Goal: Task Accomplishment & Management: Manage account settings

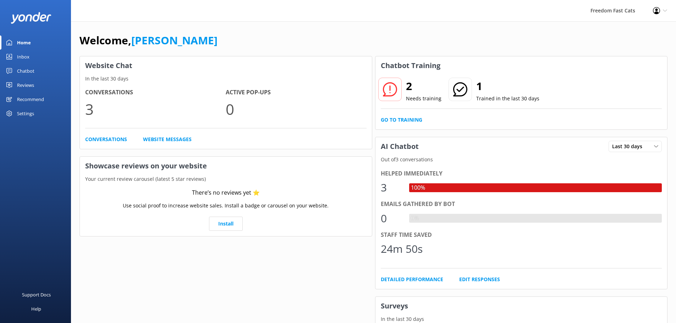
drag, startPoint x: 663, startPoint y: 0, endPoint x: 522, endPoint y: 11, distance: 141.4
click at [522, 11] on div "Freedom Fast Cats Profile Settings Logout" at bounding box center [338, 10] width 676 height 21
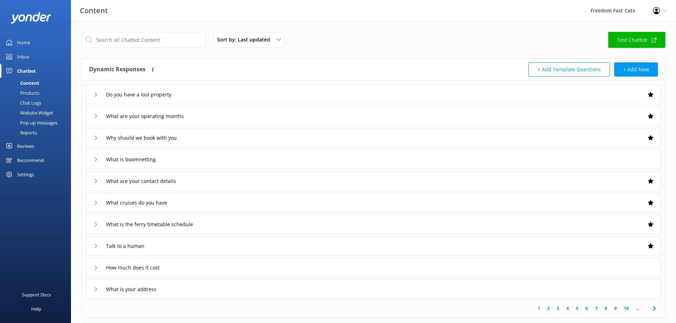
click at [96, 96] on icon at bounding box center [96, 95] width 4 height 4
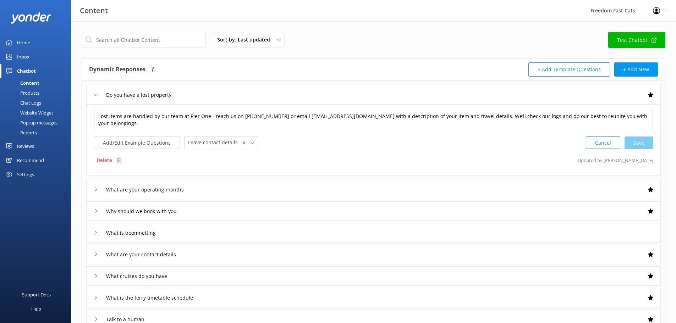
click at [96, 96] on icon at bounding box center [96, 95] width 4 height 4
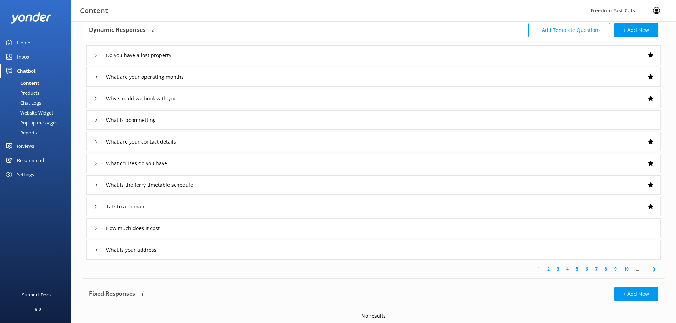
scroll to position [69, 0]
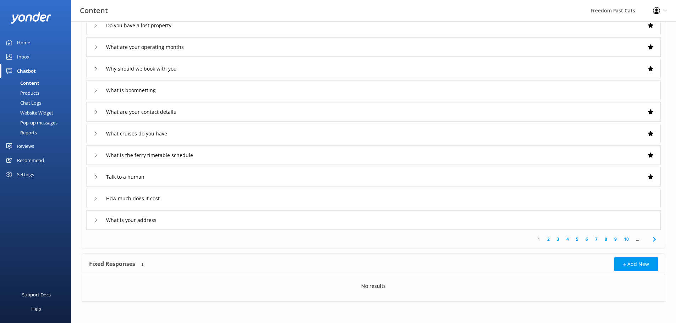
click at [33, 94] on div "Products" at bounding box center [21, 93] width 35 height 10
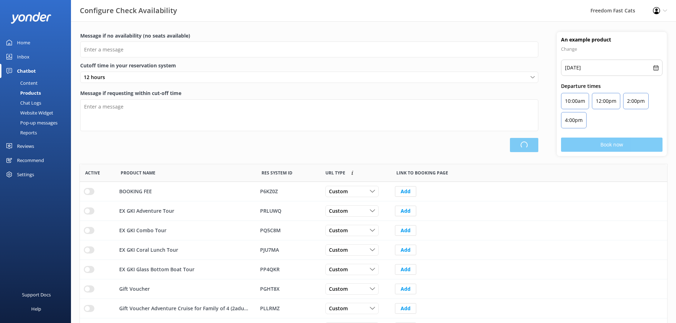
type input "There are no seats available, please check an alternative day"
type textarea "Our online booking system closes {hours} prior to departure. Please contact us …"
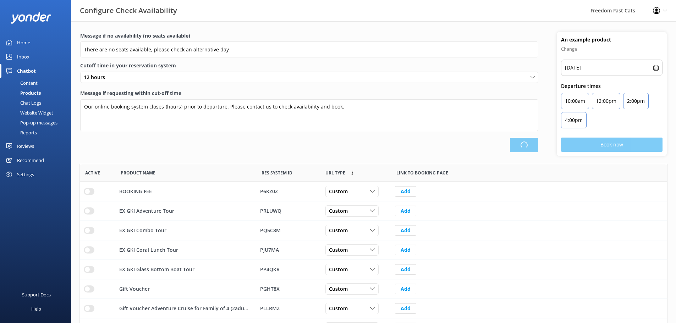
scroll to position [208, 582]
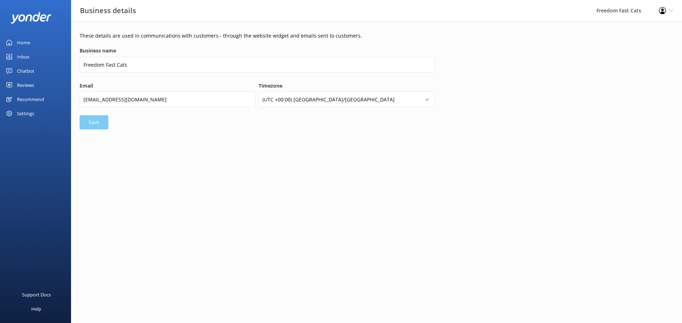
select select "Australia/Brisbane"
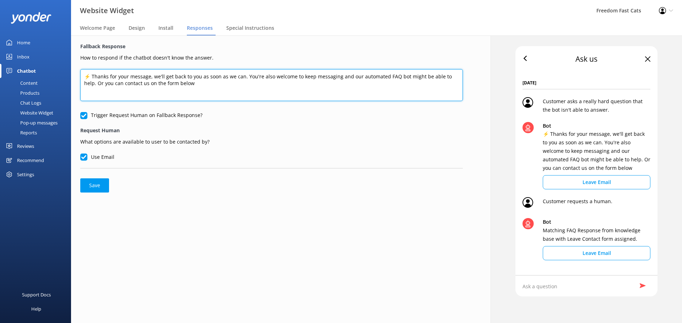
drag, startPoint x: 92, startPoint y: 76, endPoint x: 191, endPoint y: 87, distance: 99.4
click at [191, 87] on textarea "⚡ Thanks for your message, we'll get back to you as soon as we can. You're also…" at bounding box center [271, 85] width 382 height 32
paste textarea "! Our crew will get back to you shortly — we might be out on the water or over …"
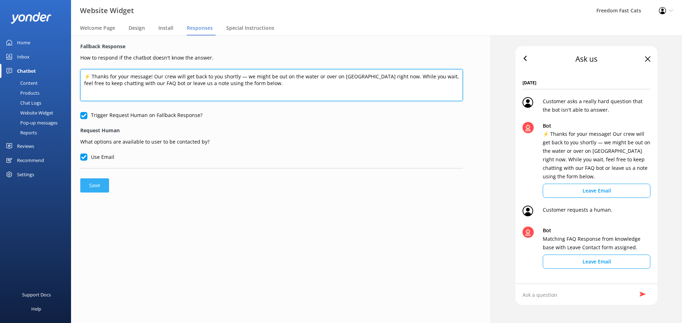
type textarea "⚡ Thanks for your message! Our crew will get back to you shortly — we might be …"
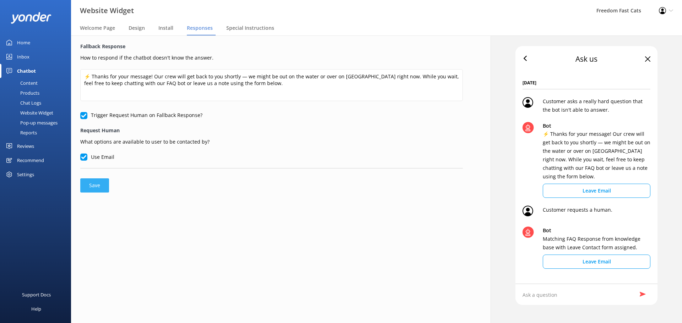
click at [104, 185] on button "Save" at bounding box center [94, 186] width 29 height 14
click at [103, 33] on div "Welcome Page" at bounding box center [99, 28] width 38 height 14
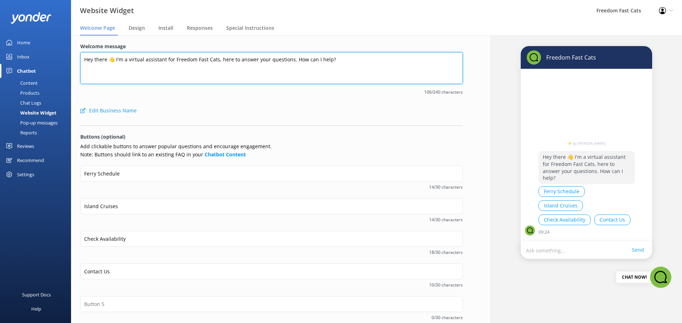
drag, startPoint x: 84, startPoint y: 62, endPoint x: 366, endPoint y: 42, distance: 283.0
click at [366, 42] on div "Welcome message Hey there 👋 I'm a virtual assistant for Freedom Fast Cats, here…" at bounding box center [271, 215] width 401 height 358
paste textarea "Ahoy there! 👋 I’m your Freedom Fast Cats virtual crew member — ready to help yo…"
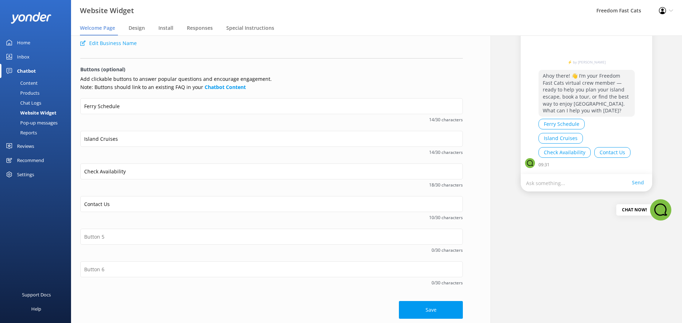
scroll to position [70, 0]
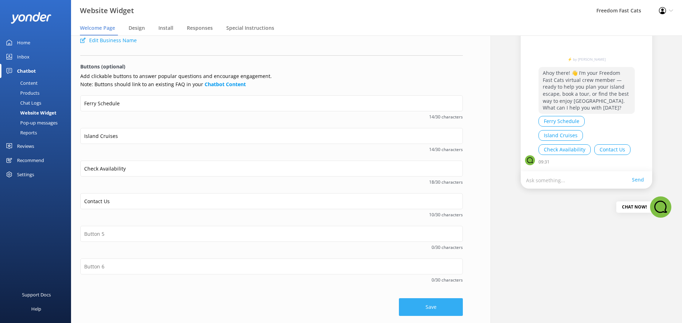
type textarea "Ahoy there! 👋 I’m your Freedom Fast Cats virtual crew member — ready to help yo…"
click at [413, 307] on button "Save" at bounding box center [431, 308] width 64 height 18
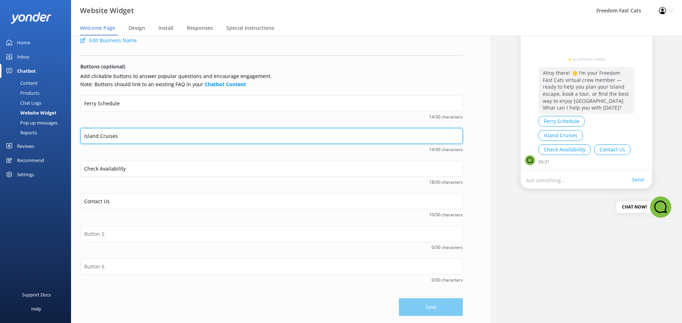
click at [121, 136] on input "Island Cruises" at bounding box center [271, 136] width 382 height 16
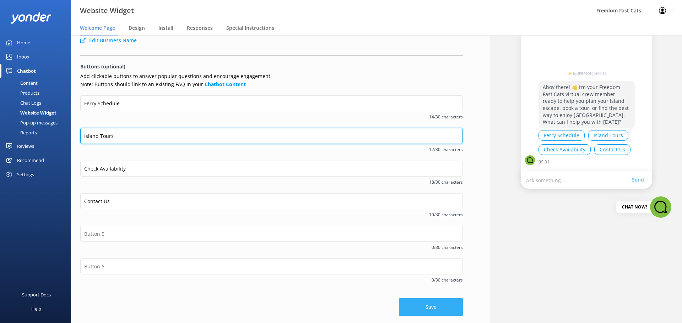
type input "Island Tours"
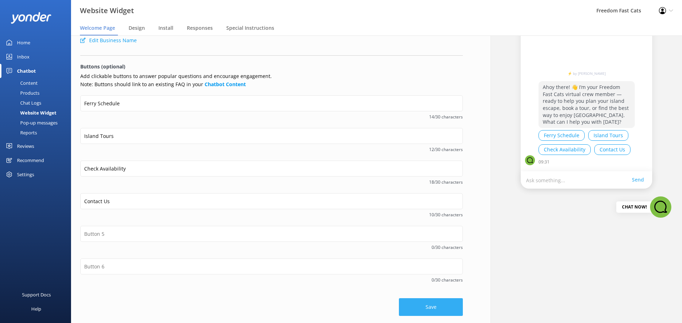
click at [434, 309] on button "Save" at bounding box center [431, 308] width 64 height 18
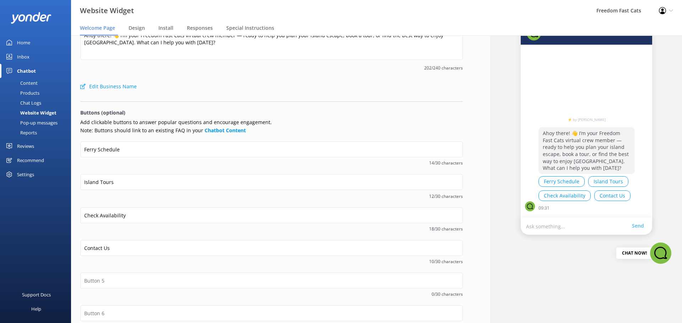
scroll to position [0, 0]
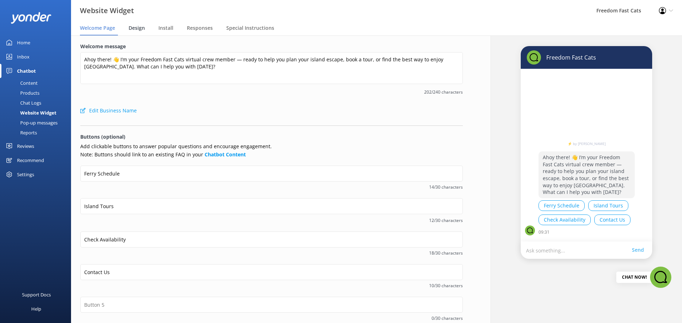
click at [135, 30] on span "Design" at bounding box center [137, 27] width 16 height 7
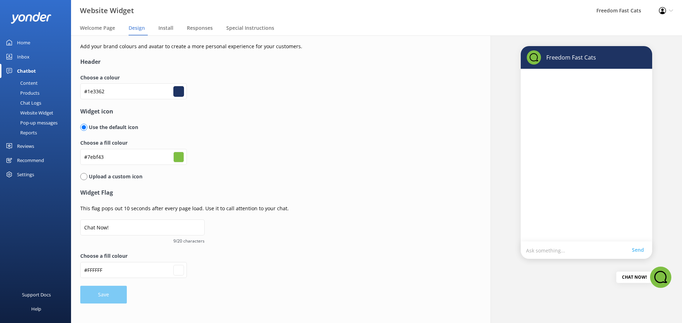
click at [88, 174] on p "Upload a custom icon" at bounding box center [114, 177] width 55 height 8
click at [89, 177] on p "Upload a custom icon" at bounding box center [114, 177] width 55 height 8
click at [83, 178] on input "radio" at bounding box center [83, 176] width 7 height 7
radio input "true"
radio input "false"
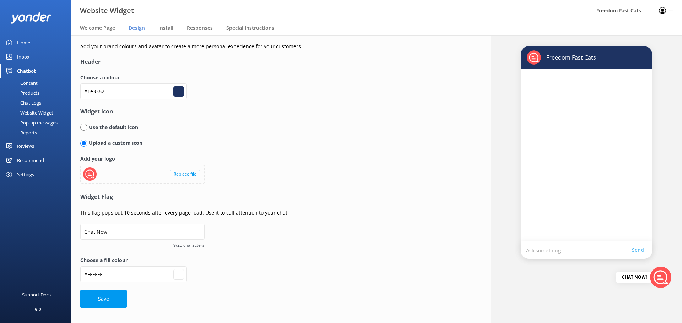
click at [174, 175] on div "Replace file" at bounding box center [185, 174] width 31 height 9
click at [98, 302] on button "Save" at bounding box center [103, 299] width 47 height 18
type input "#ffffff"
click at [166, 27] on span "Install" at bounding box center [165, 27] width 15 height 7
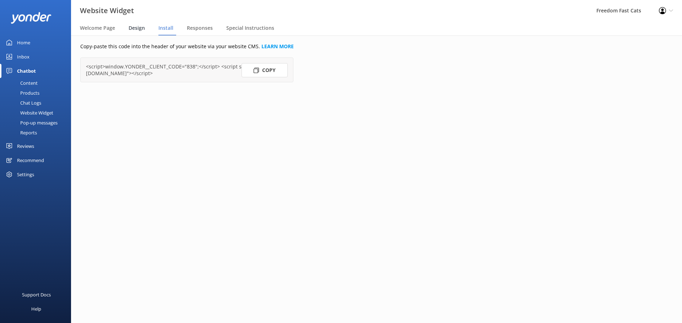
click at [144, 30] on span "Design" at bounding box center [137, 27] width 16 height 7
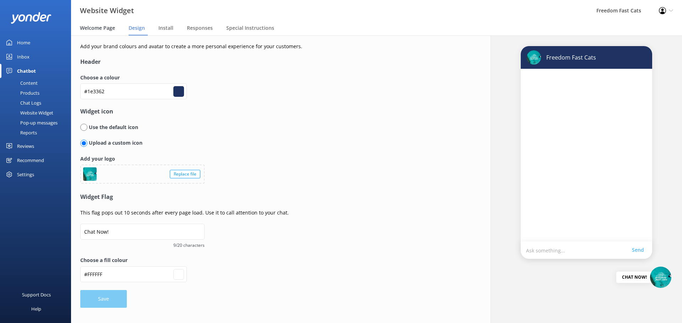
click at [113, 31] on span "Welcome Page" at bounding box center [97, 27] width 35 height 7
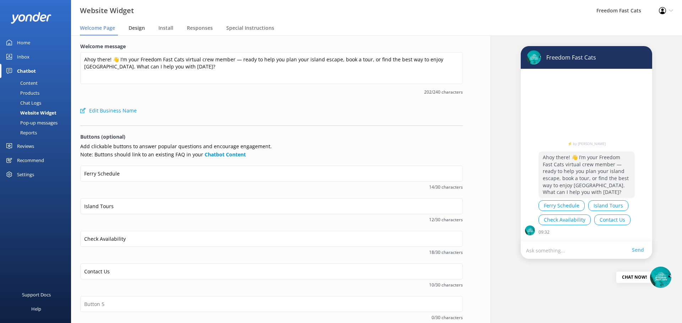
click at [142, 29] on span "Design" at bounding box center [137, 27] width 16 height 7
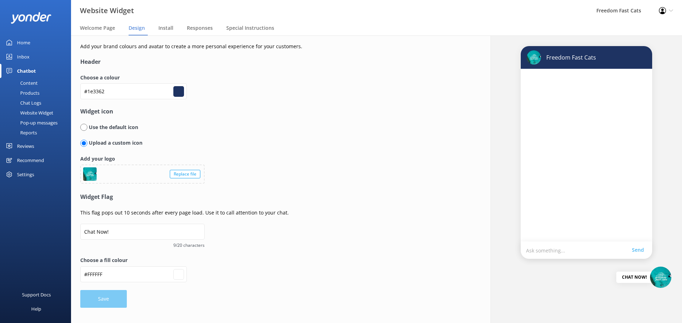
click at [97, 298] on form "Header Choose a colour #1e3362 #1e3362 Widget icon Use the default icon Upload …" at bounding box center [257, 183] width 355 height 250
click at [238, 282] on div "Choose a fill colour #FFFFFF #ffffff" at bounding box center [257, 273] width 355 height 33
click at [27, 102] on div "Chat Logs" at bounding box center [22, 103] width 37 height 10
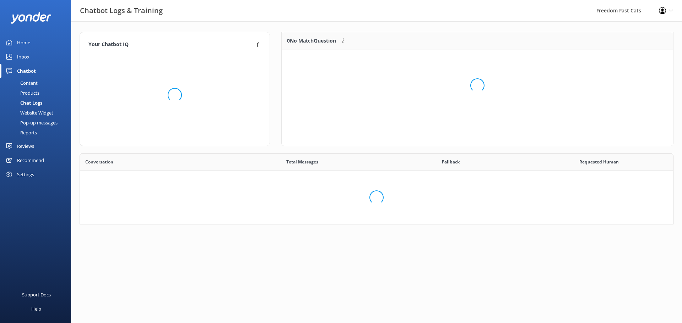
scroll to position [82, 588]
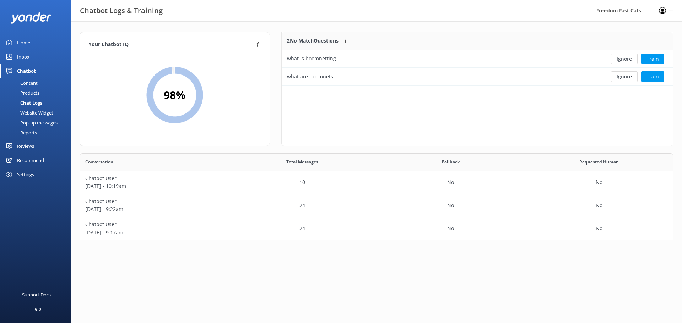
click at [32, 120] on div "Pop-up messages" at bounding box center [30, 123] width 53 height 10
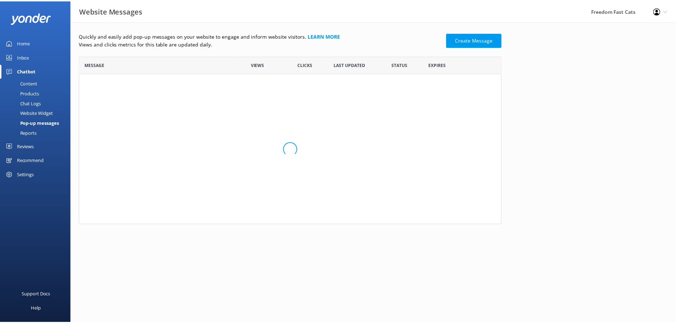
scroll to position [164, 421]
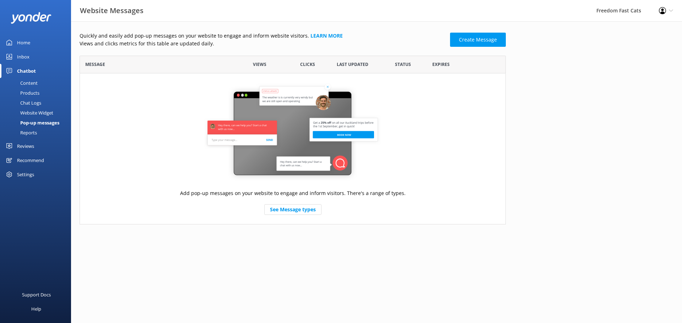
click at [34, 83] on div "Content" at bounding box center [20, 83] width 33 height 10
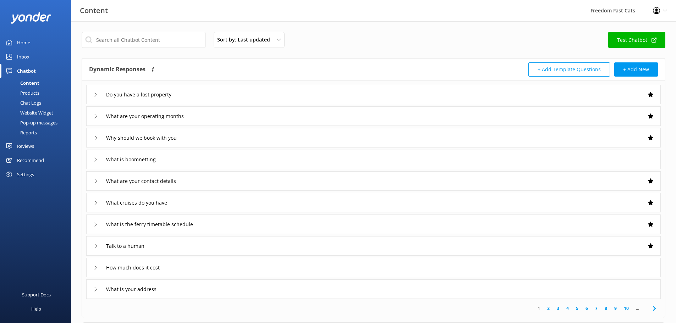
click at [32, 91] on div "Products" at bounding box center [21, 93] width 35 height 10
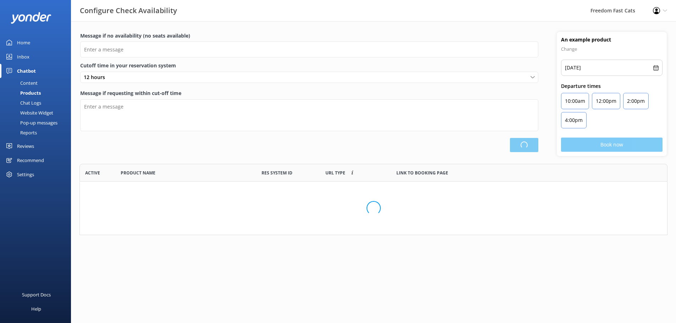
type input "There are no seats available, please check an alternative day"
type textarea "Our online booking system closes {hours} prior to departure. Please contact us …"
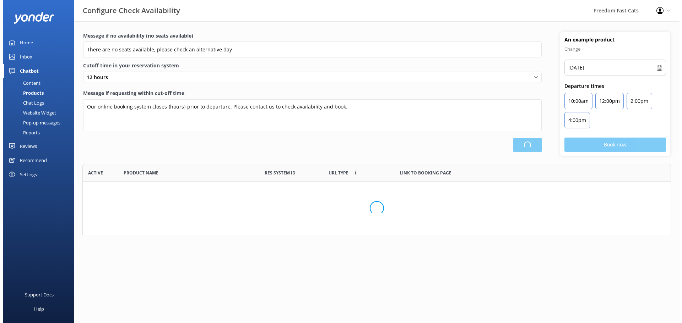
scroll to position [208, 582]
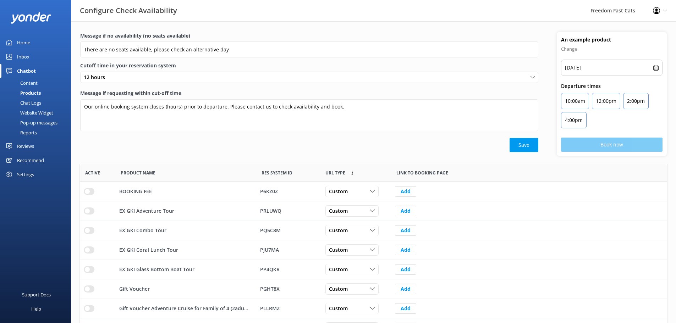
click at [32, 105] on div "Chat Logs" at bounding box center [22, 103] width 37 height 10
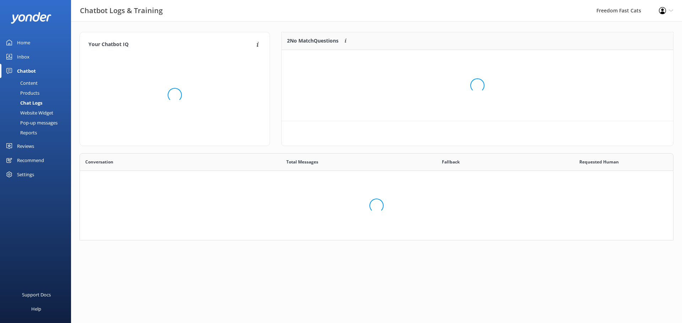
scroll to position [82, 588]
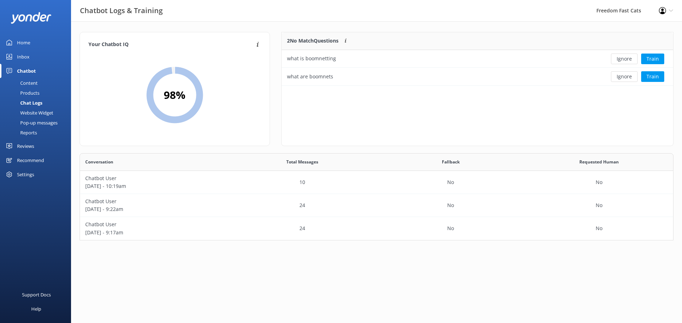
click at [32, 110] on div "Website Widget" at bounding box center [28, 113] width 49 height 10
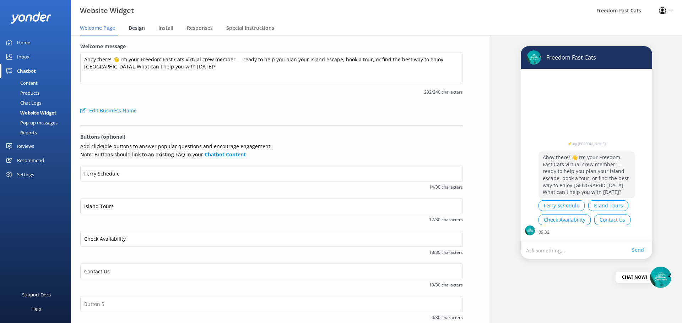
click at [139, 28] on span "Design" at bounding box center [137, 27] width 16 height 7
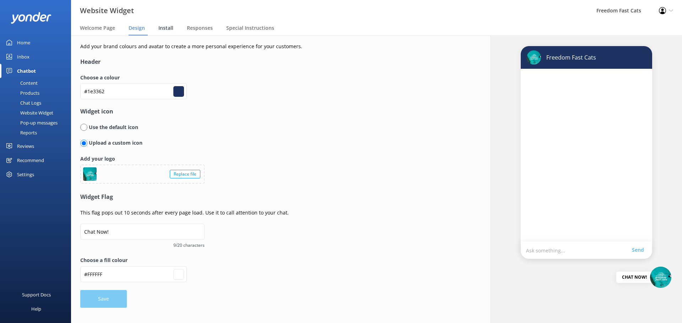
click at [163, 30] on span "Install" at bounding box center [165, 27] width 15 height 7
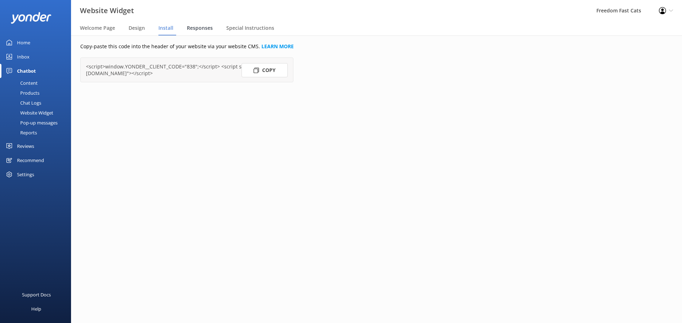
click at [192, 31] on span "Responses" at bounding box center [200, 27] width 26 height 7
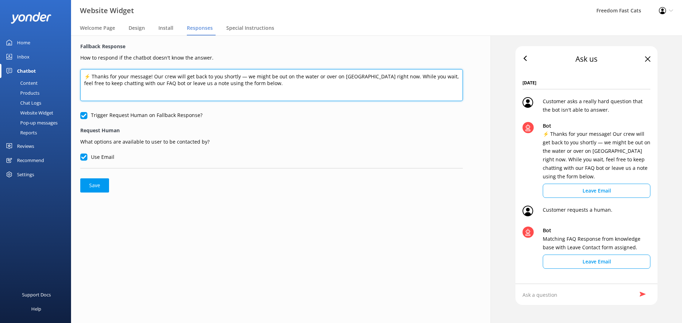
click at [89, 79] on textarea "⚡ Thanks for your message! Our crew will get back to you shortly — we might be …" at bounding box center [271, 85] width 382 height 32
drag, startPoint x: 301, startPoint y: 82, endPoint x: 54, endPoint y: 52, distance: 249.3
click at [54, 52] on div "Website Widget Freedom Fast Cats Profile Settings Logout Welcome Page Design In…" at bounding box center [341, 180] width 682 height 288
click at [83, 77] on textarea "Thanks for your message! Our crew will get back to you shortly — we might be ou…" at bounding box center [271, 85] width 382 height 32
type textarea "🌊 Thanks for your message! Our crew will get back to you shortly — we might be …"
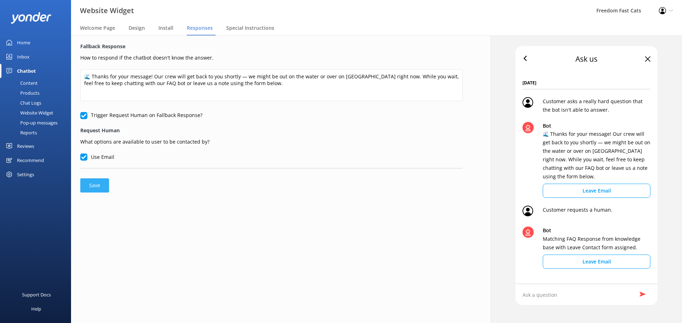
click at [100, 184] on button "Save" at bounding box center [94, 186] width 29 height 14
click at [250, 28] on span "Special Instructions" at bounding box center [250, 27] width 48 height 7
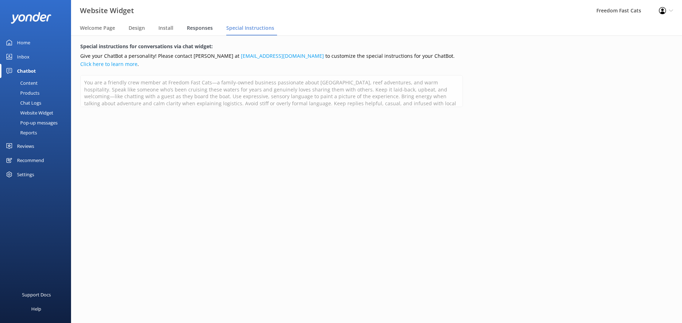
click at [196, 27] on span "Responses" at bounding box center [200, 27] width 26 height 7
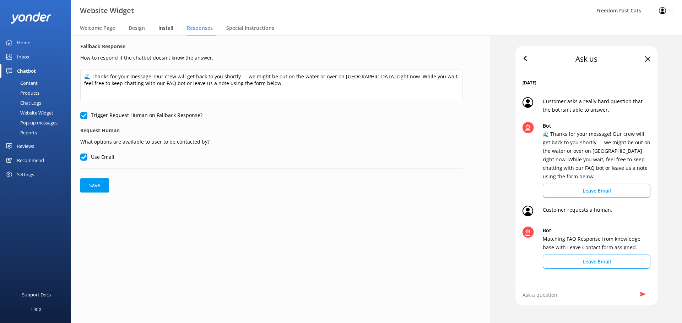
click at [162, 27] on span "Install" at bounding box center [165, 27] width 15 height 7
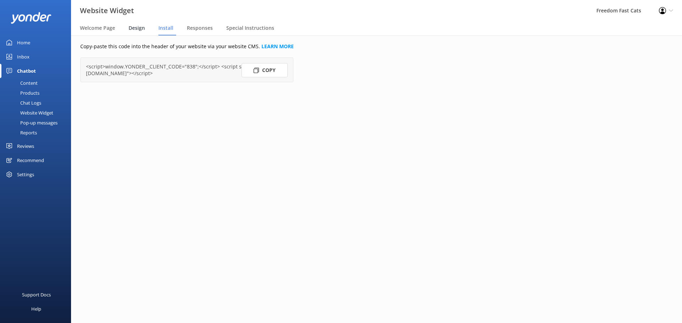
click at [132, 29] on span "Design" at bounding box center [137, 27] width 16 height 7
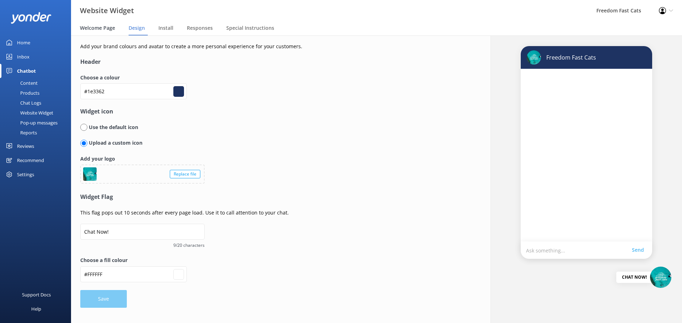
click at [114, 28] on span "Welcome Page" at bounding box center [97, 27] width 35 height 7
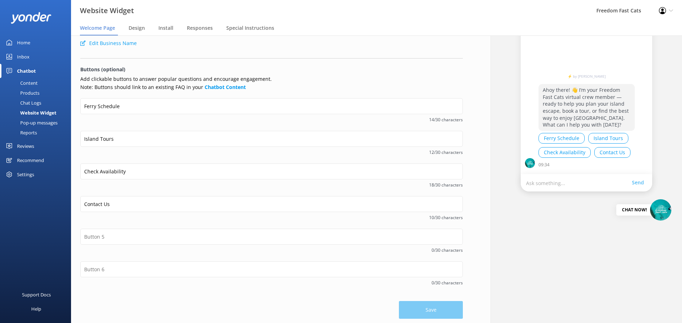
scroll to position [70, 0]
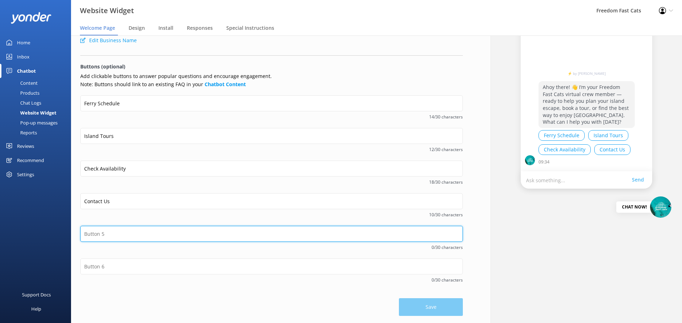
click at [149, 236] on input "text" at bounding box center [271, 234] width 382 height 16
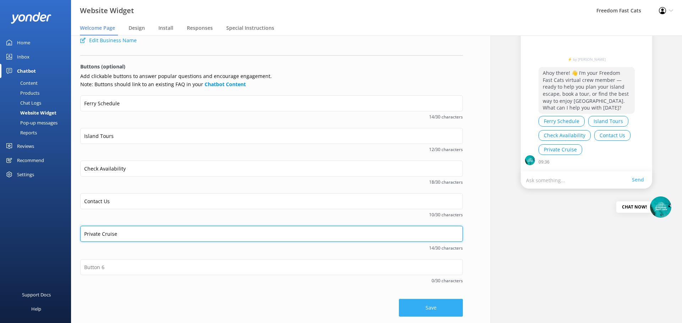
type input "Private Cruise"
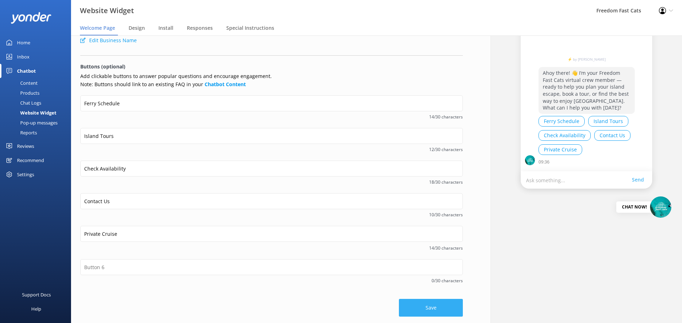
click at [439, 313] on button "Save" at bounding box center [431, 308] width 64 height 18
click at [47, 124] on div "Pop-up messages" at bounding box center [30, 123] width 53 height 10
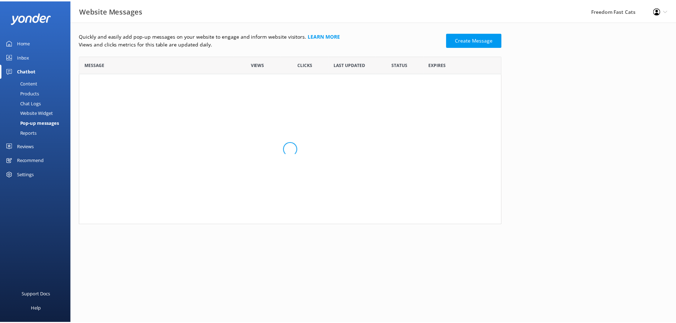
scroll to position [164, 421]
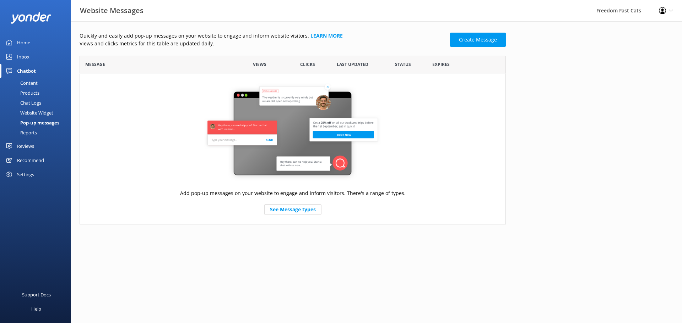
click at [34, 132] on div "Reports" at bounding box center [20, 133] width 33 height 10
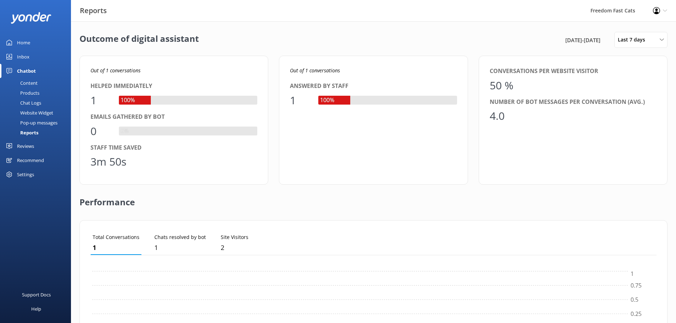
scroll to position [66, 561]
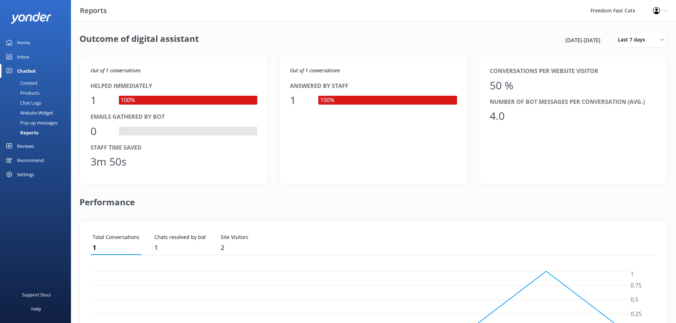
click at [31, 145] on div "Reviews" at bounding box center [25, 146] width 17 height 14
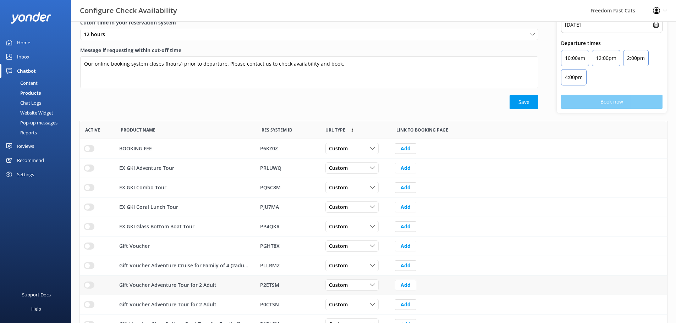
scroll to position [79, 0]
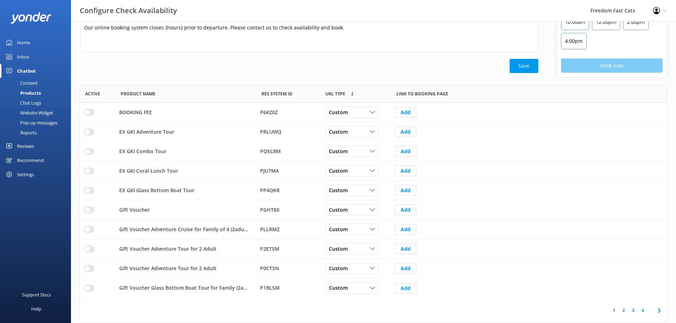
click at [625, 312] on link "2" at bounding box center [624, 310] width 10 height 7
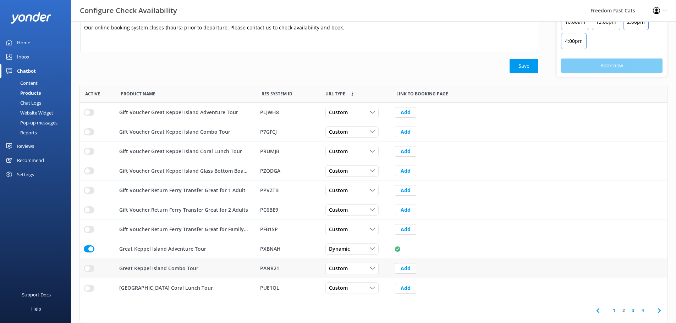
click at [85, 271] on input "row" at bounding box center [89, 268] width 11 height 7
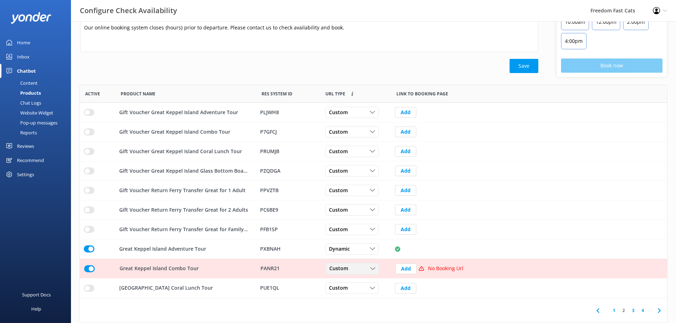
click at [361, 271] on div "Custom" at bounding box center [353, 269] width 50 height 8
click at [359, 295] on link "Dynamic" at bounding box center [357, 298] width 63 height 14
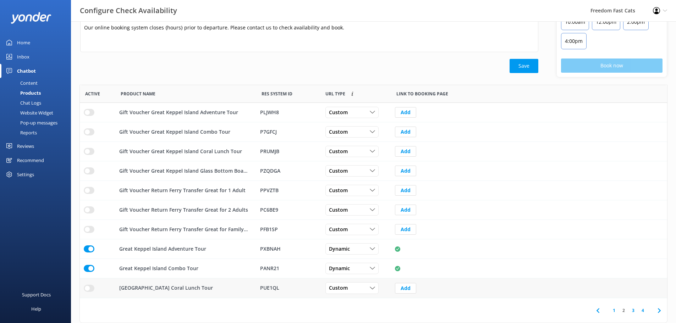
click at [87, 290] on input "row" at bounding box center [89, 288] width 11 height 7
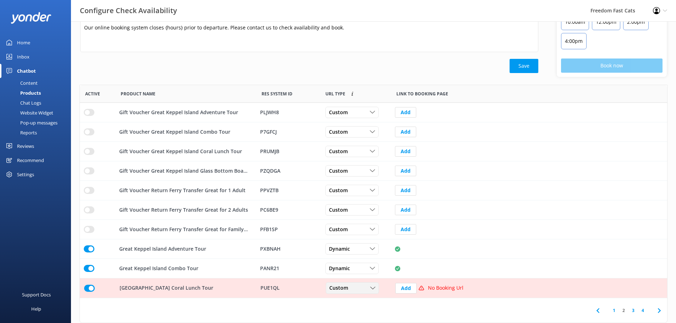
click at [347, 290] on span "Custom" at bounding box center [340, 289] width 23 height 8
click at [345, 314] on link "Dynamic" at bounding box center [357, 317] width 63 height 14
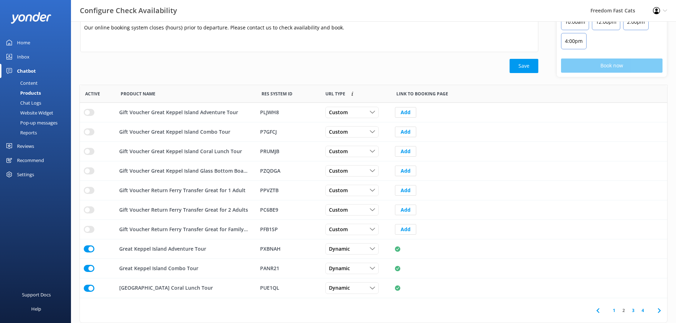
click at [635, 312] on link "3" at bounding box center [634, 310] width 10 height 7
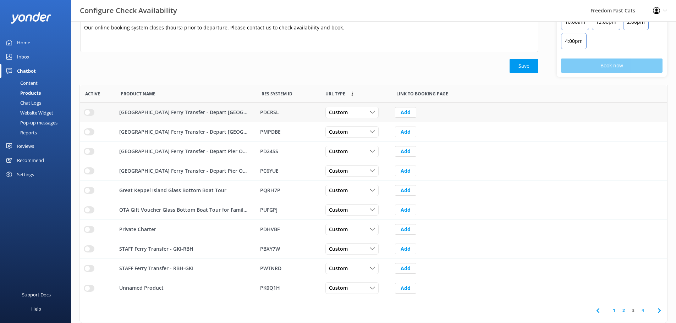
click at [88, 113] on input "row" at bounding box center [89, 112] width 11 height 7
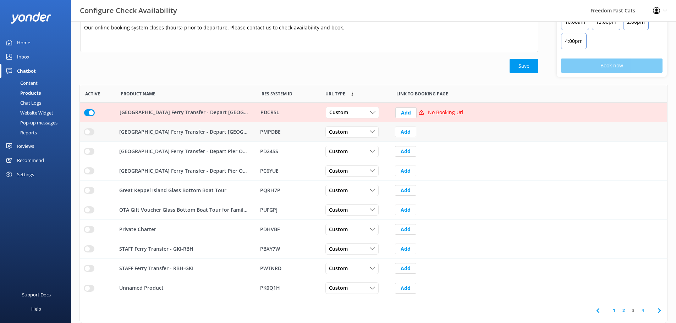
click at [87, 132] on input "row" at bounding box center [89, 132] width 11 height 7
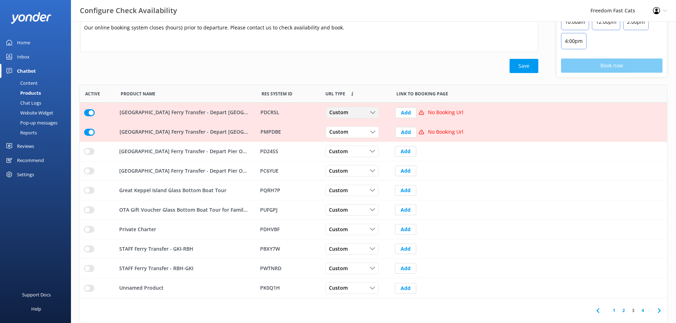
click at [339, 115] on span "Custom" at bounding box center [340, 113] width 23 height 8
click at [345, 140] on div "Dynamic" at bounding box center [339, 141] width 18 height 7
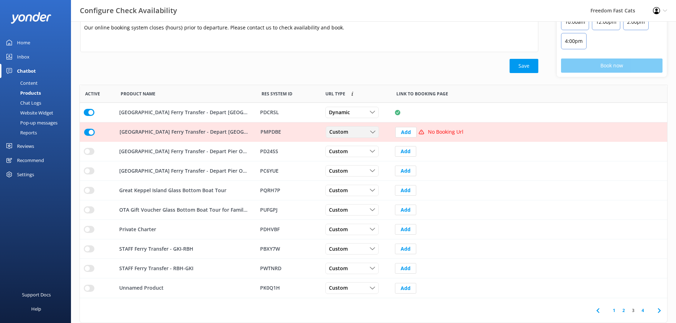
click at [347, 132] on span "Custom" at bounding box center [340, 133] width 23 height 8
click at [344, 157] on link "Dynamic" at bounding box center [357, 161] width 63 height 14
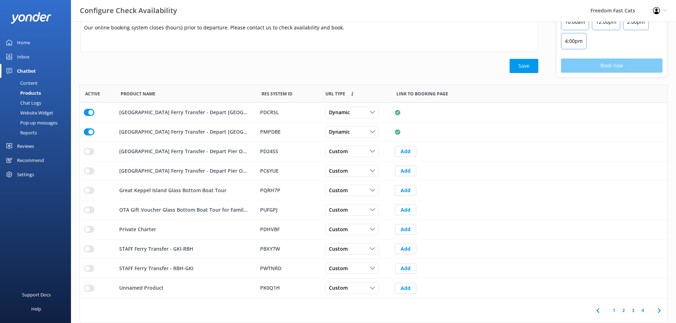
click at [91, 111] on input "row" at bounding box center [89, 112] width 11 height 7
click at [87, 153] on input "row" at bounding box center [89, 151] width 11 height 7
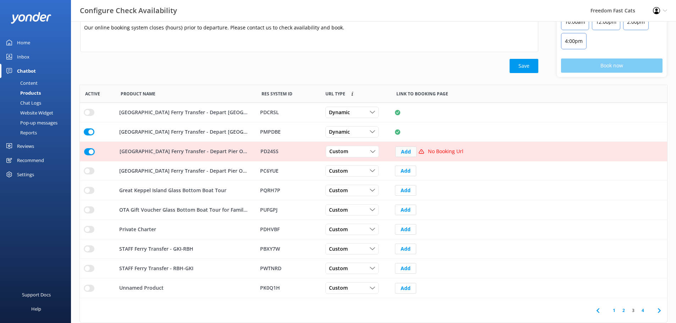
click at [404, 153] on button "Add" at bounding box center [406, 152] width 21 height 11
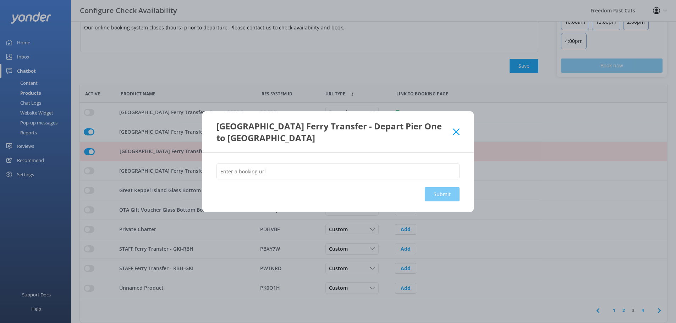
click at [452, 134] on div "[GEOGRAPHIC_DATA] Ferry Transfer - Depart Pier One to [GEOGRAPHIC_DATA]" at bounding box center [335, 131] width 236 height 23
click at [458, 133] on icon at bounding box center [456, 132] width 7 height 7
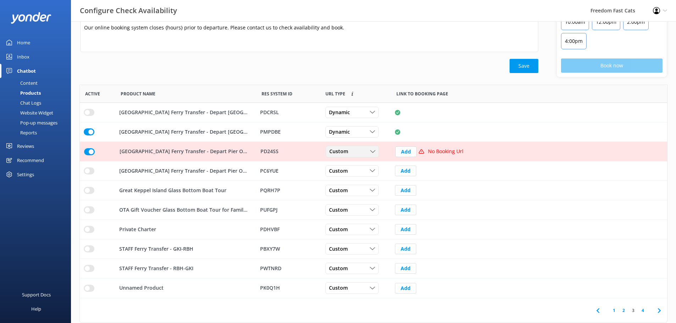
click at [366, 152] on div "Custom" at bounding box center [353, 152] width 50 height 8
click at [357, 181] on link "Dynamic" at bounding box center [357, 181] width 63 height 14
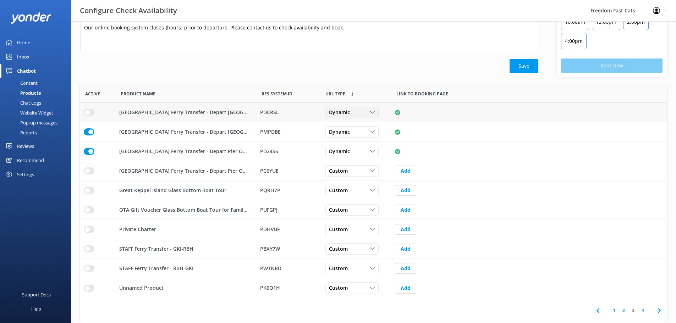
click at [358, 113] on div "Dynamic" at bounding box center [352, 113] width 50 height 8
click at [355, 127] on link "Custom" at bounding box center [357, 127] width 63 height 14
click at [89, 190] on input "row" at bounding box center [89, 190] width 11 height 7
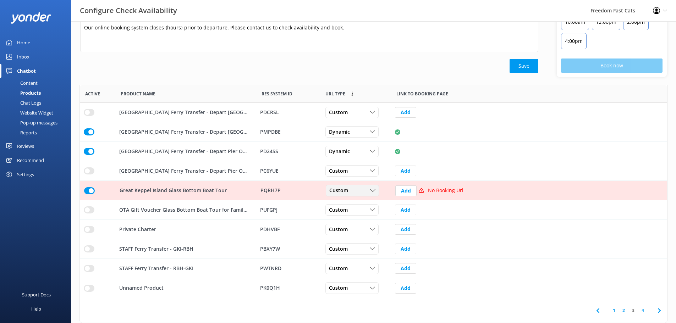
click at [372, 191] on use "row" at bounding box center [373, 191] width 5 height 2
click at [336, 221] on div "Dynamic" at bounding box center [339, 219] width 18 height 7
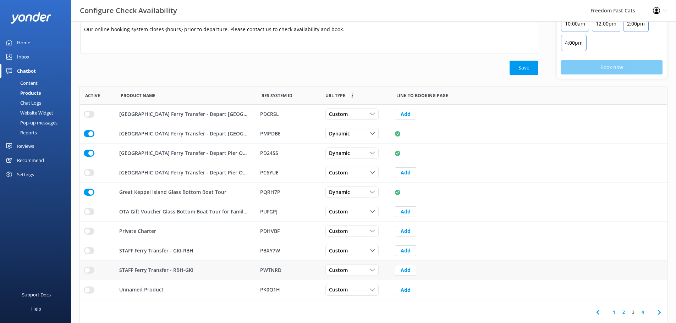
scroll to position [79, 0]
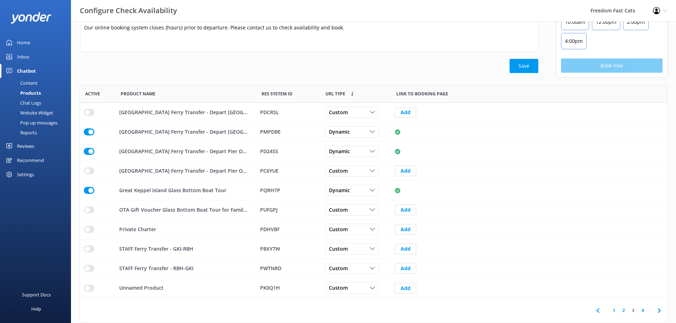
click at [617, 311] on link "1" at bounding box center [615, 310] width 10 height 7
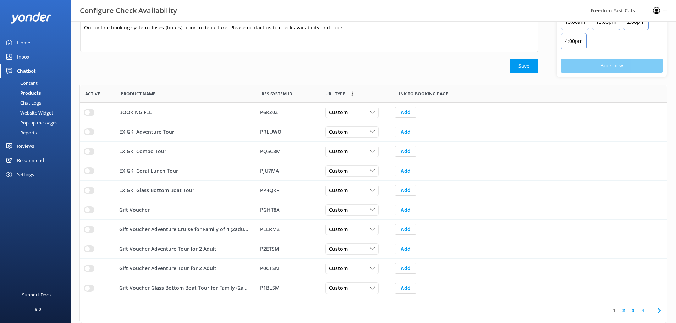
click at [621, 312] on link "2" at bounding box center [624, 310] width 10 height 7
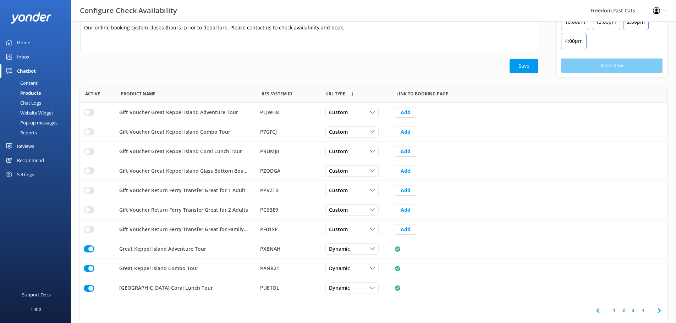
click at [634, 312] on link "3" at bounding box center [634, 310] width 10 height 7
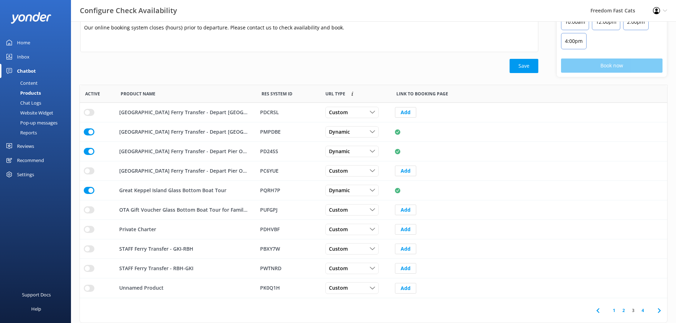
click at [643, 313] on link "4" at bounding box center [643, 310] width 10 height 7
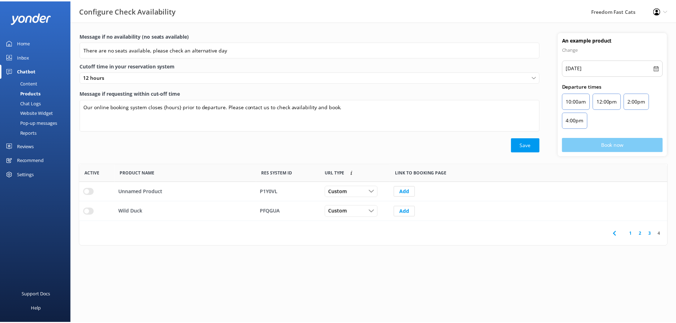
scroll to position [6, 6]
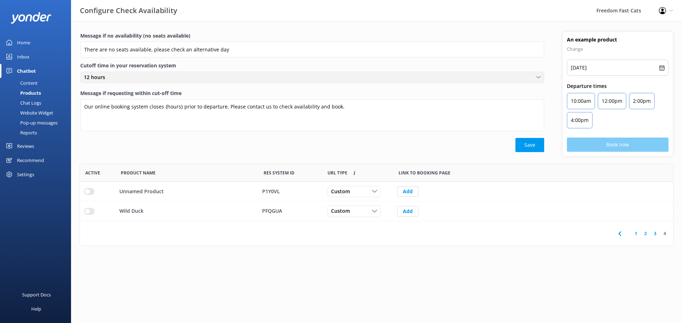
click at [91, 76] on span "12 hours" at bounding box center [97, 77] width 26 height 8
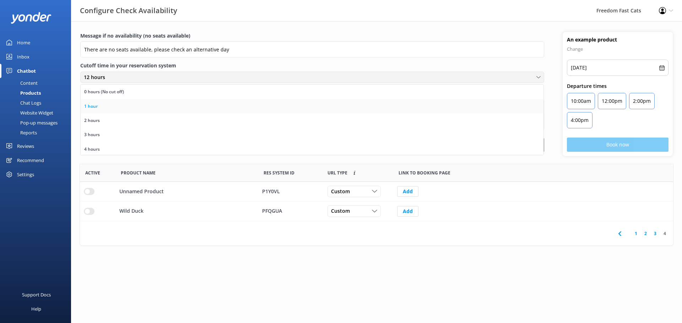
click at [88, 109] on div "1 hour" at bounding box center [90, 106] width 13 height 7
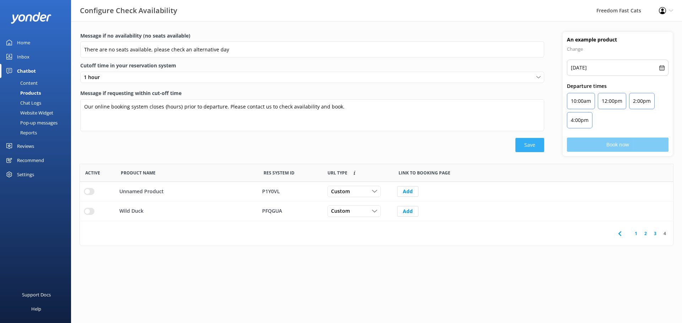
click at [531, 147] on button "Save" at bounding box center [529, 145] width 29 height 14
click at [654, 236] on link "3" at bounding box center [655, 233] width 10 height 7
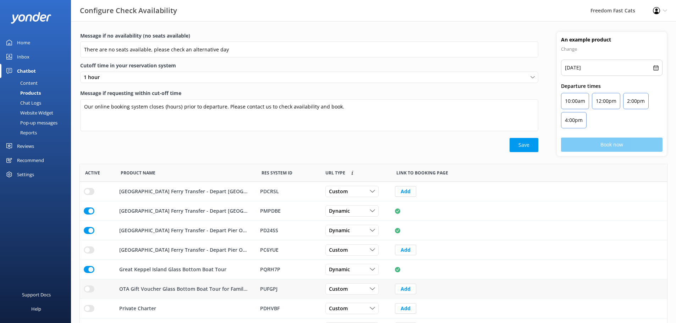
scroll to position [79, 0]
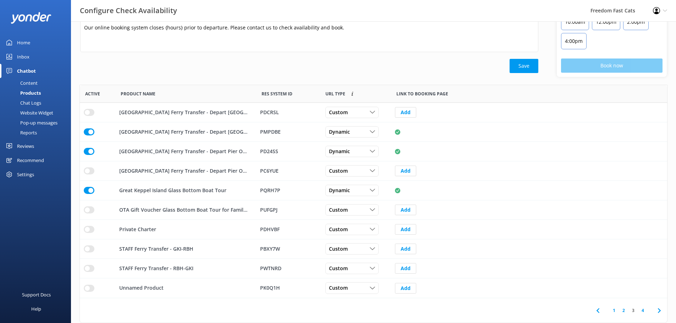
click at [622, 312] on link "2" at bounding box center [624, 310] width 10 height 7
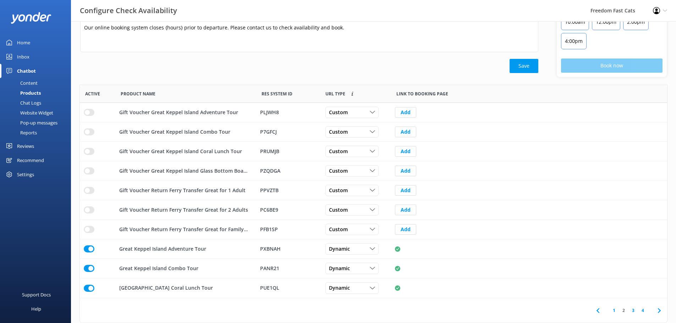
click at [614, 313] on link "1" at bounding box center [615, 310] width 10 height 7
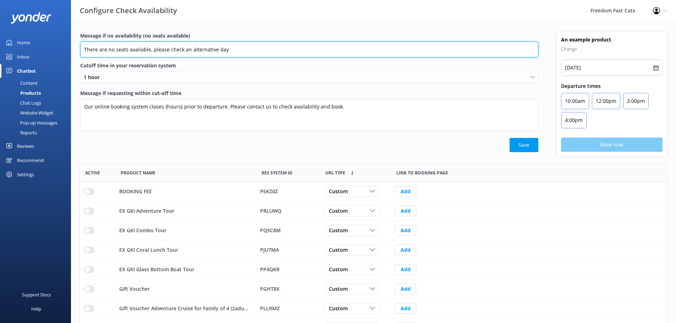
click at [226, 47] on input "There are no seats available, please check an alternative day" at bounding box center [309, 50] width 458 height 16
paste input "Looks like that trip’s full! 🚤 Try another day, or give our friendly crew a cal…"
click at [148, 51] on input "Looks like that trip’s full! 🚤 Try another day, or give our friendly crew a cal…" at bounding box center [309, 50] width 458 height 16
type input "Looks like that trip’s full! Try another day, or give our friendly crew a call …"
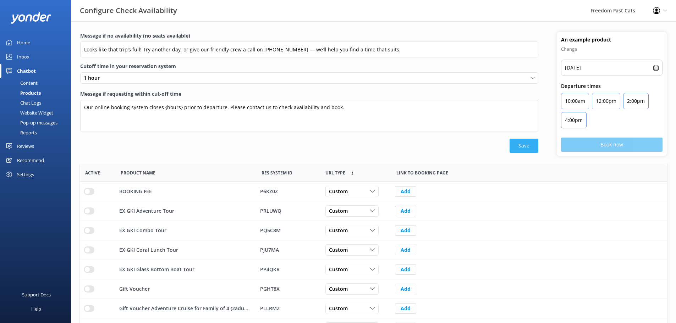
click at [533, 146] on button "Save" at bounding box center [524, 146] width 29 height 14
click at [22, 103] on div "Chat Logs" at bounding box center [22, 103] width 37 height 10
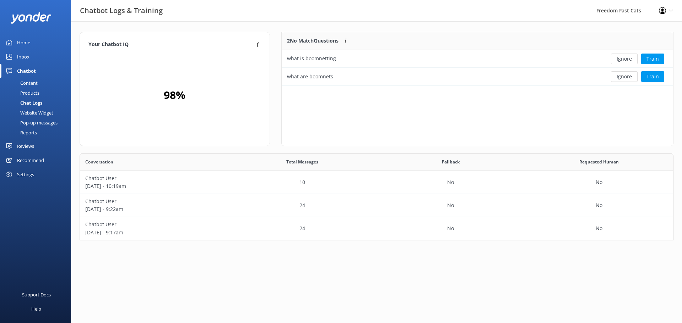
scroll to position [82, 588]
click at [24, 111] on div "Website Widget" at bounding box center [28, 113] width 49 height 10
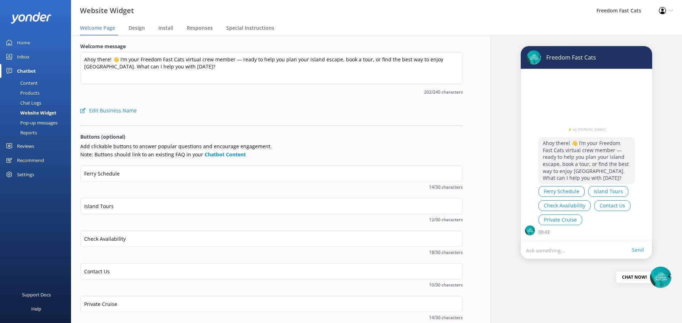
click at [36, 124] on div "Pop-up messages" at bounding box center [30, 123] width 53 height 10
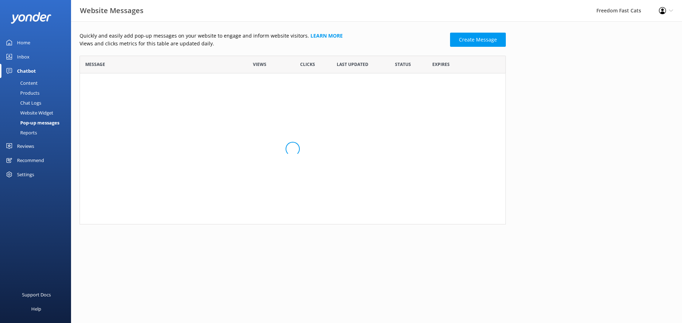
scroll to position [164, 421]
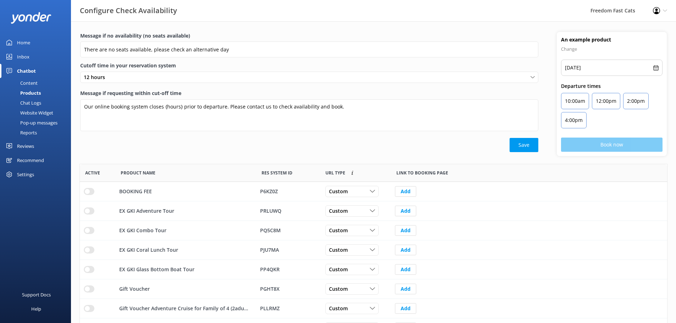
scroll to position [208, 582]
click at [31, 59] on link "Inbox" at bounding box center [35, 57] width 71 height 14
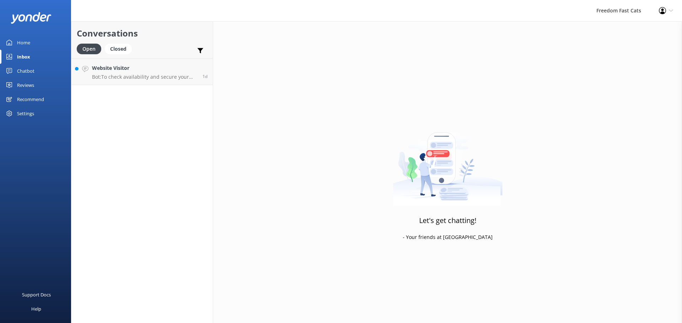
click at [28, 45] on div "Home" at bounding box center [23, 43] width 13 height 14
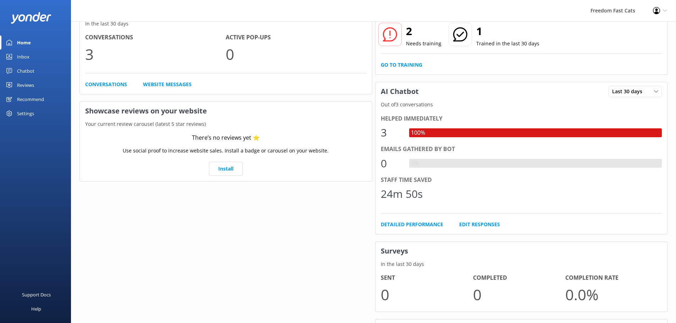
scroll to position [2, 0]
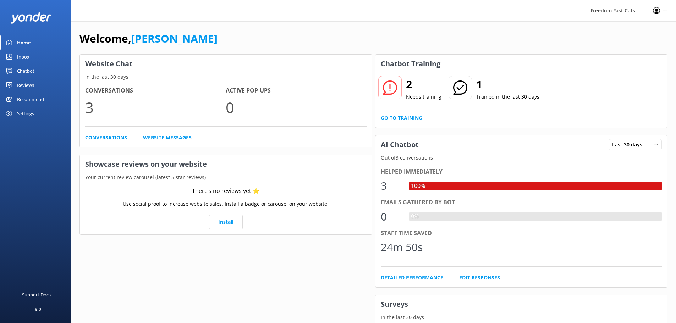
click at [31, 75] on div "Chatbot" at bounding box center [25, 71] width 17 height 14
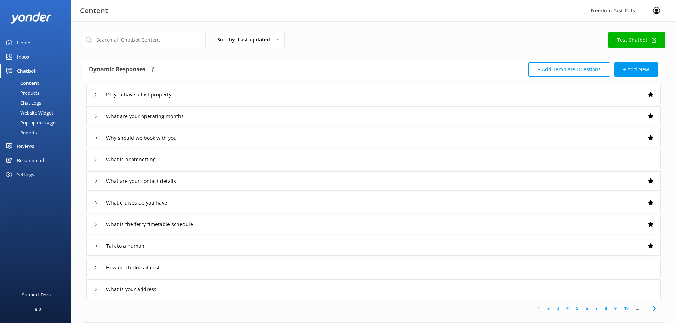
click at [619, 41] on link "Test Chatbot" at bounding box center [637, 40] width 57 height 16
click at [653, 39] on icon at bounding box center [654, 40] width 5 height 5
click at [47, 118] on div "Pop-up messages" at bounding box center [30, 123] width 53 height 10
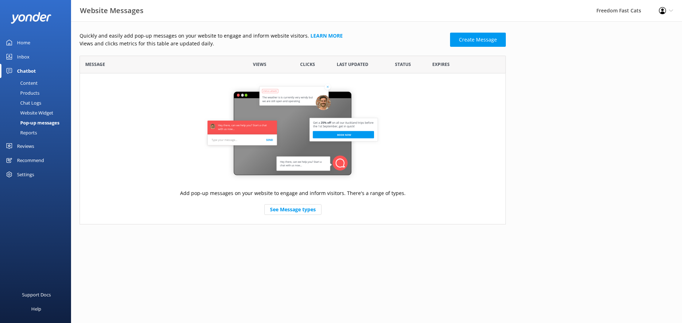
scroll to position [164, 421]
click at [33, 105] on div "Chat Logs" at bounding box center [22, 103] width 37 height 10
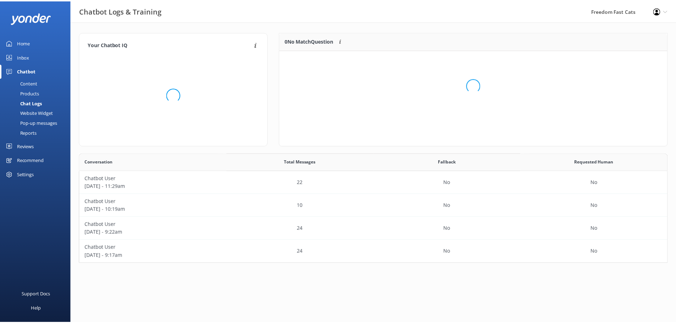
scroll to position [84, 386]
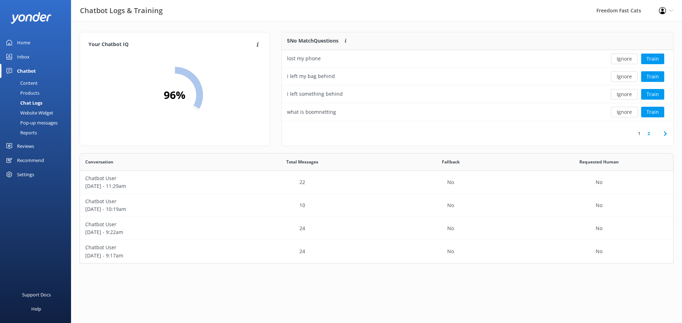
click at [36, 91] on div "Products" at bounding box center [21, 93] width 35 height 10
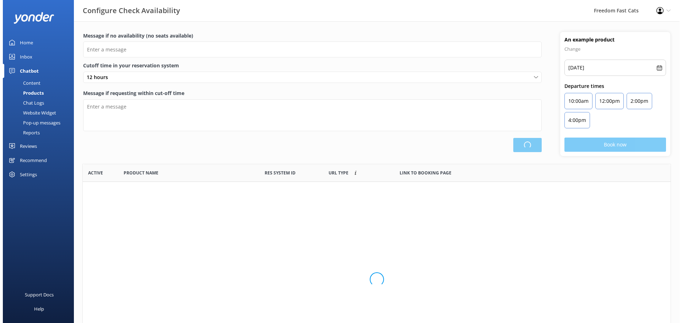
scroll to position [208, 582]
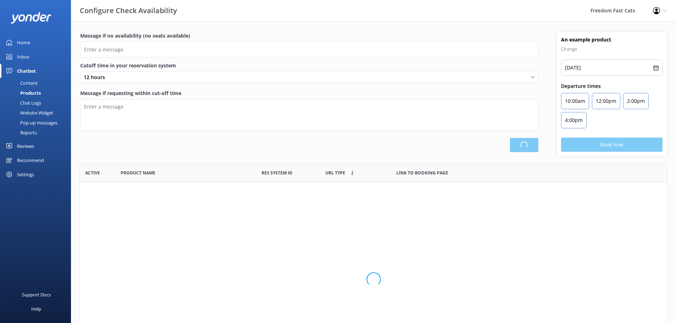
type input "Looks like that trip’s full! Try another day, or give our friendly crew a call …"
type textarea "Our online booking system closes {hours} prior to departure. Please contact us …"
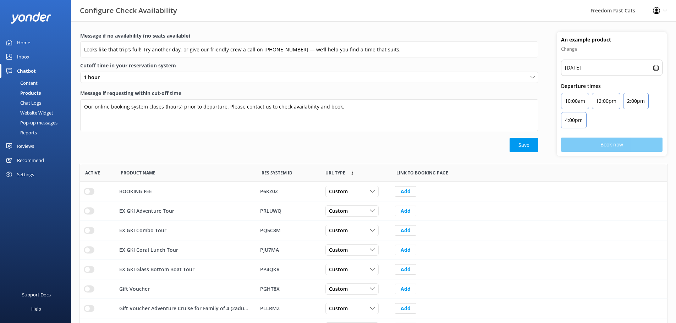
click at [33, 83] on div "Content" at bounding box center [20, 83] width 33 height 10
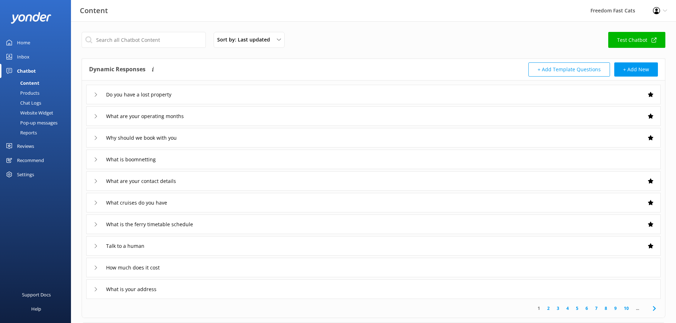
click at [36, 124] on div "Pop-up messages" at bounding box center [30, 123] width 53 height 10
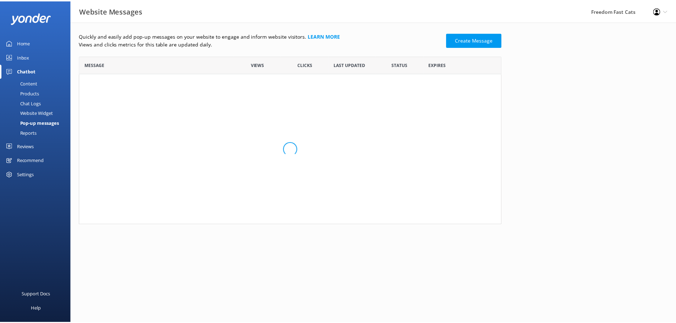
scroll to position [164, 421]
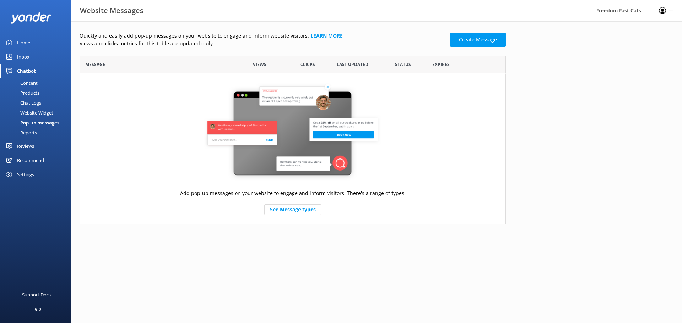
click at [24, 90] on div "Products" at bounding box center [21, 93] width 35 height 10
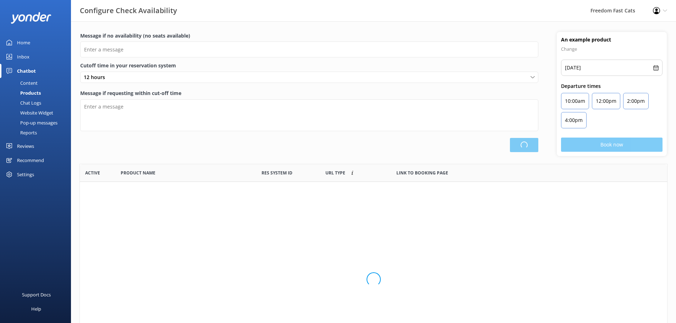
scroll to position [208, 582]
type input "Looks like that trip’s full! Try another day, or give our friendly crew a call …"
type textarea "Our online booking system closes {hours} prior to departure. Please contact us …"
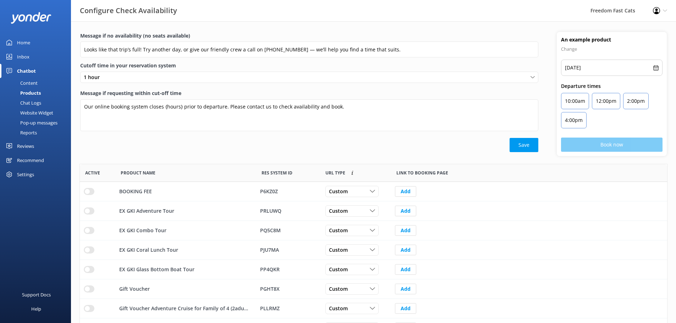
click at [26, 85] on div "Content" at bounding box center [20, 83] width 33 height 10
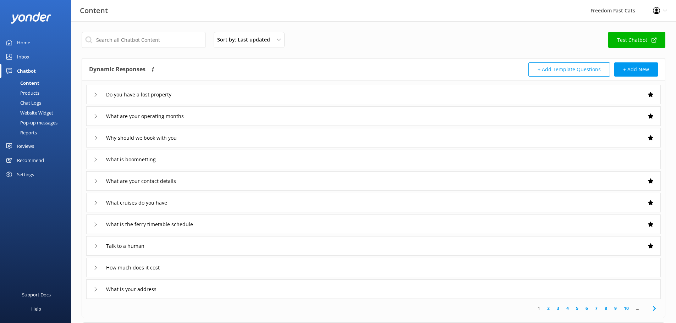
click at [24, 69] on div "Chatbot" at bounding box center [26, 71] width 19 height 14
click at [24, 91] on div "Products" at bounding box center [21, 93] width 35 height 10
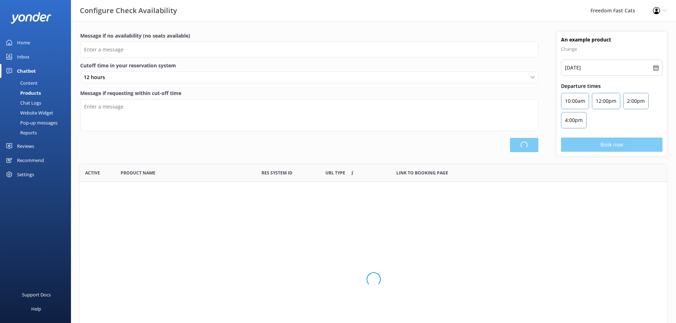
type input "Looks like that trip’s full! Try another day, or give our friendly crew a call …"
type textarea "Our online booking system closes {hours} prior to departure. Please contact us …"
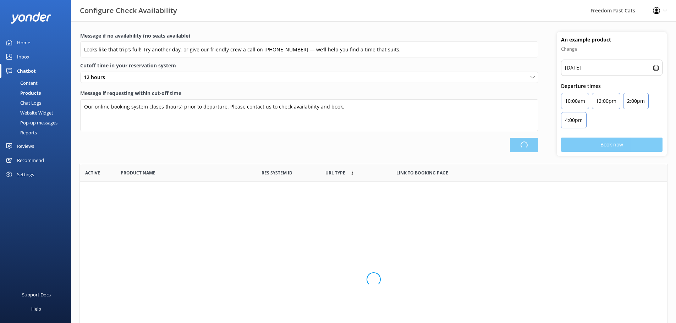
scroll to position [208, 582]
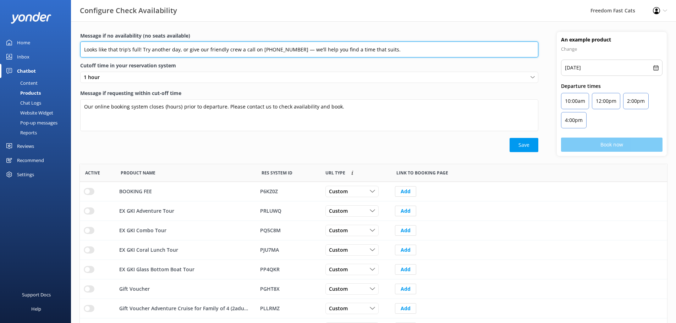
click at [139, 49] on input "Looks like that trip’s full! Try another day, or give our friendly crew a call …" at bounding box center [309, 50] width 458 height 16
type input "Looks like that trip’s full or not available that day! Try another day, or give…"
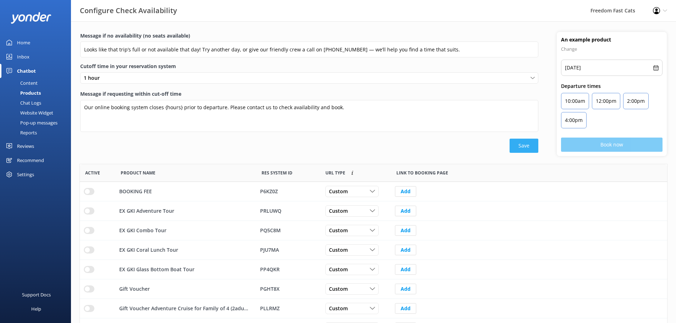
click at [524, 146] on button "Save" at bounding box center [524, 146] width 29 height 14
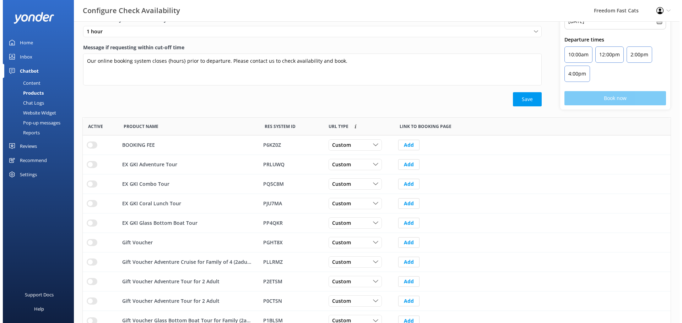
scroll to position [0, 0]
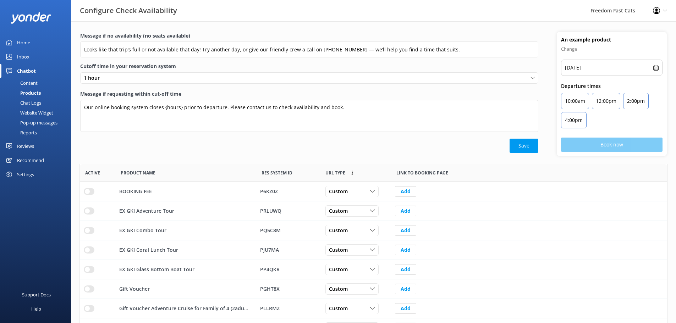
click at [31, 101] on div "Chat Logs" at bounding box center [22, 103] width 37 height 10
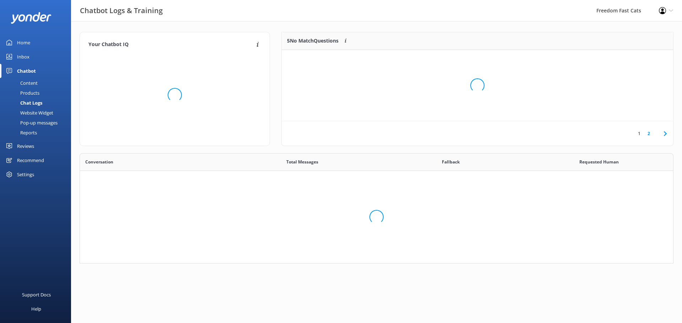
scroll to position [105, 588]
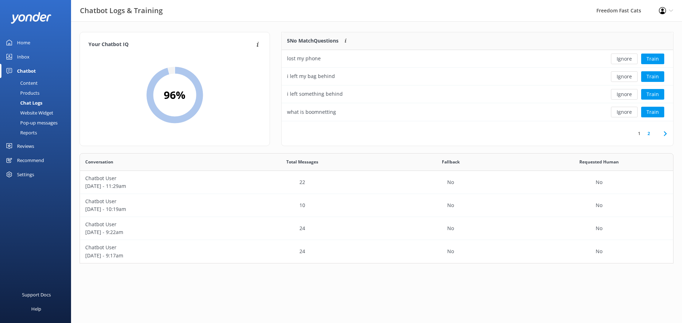
click at [33, 103] on div "Chat Logs" at bounding box center [23, 103] width 38 height 10
click at [33, 113] on div "Website Widget" at bounding box center [28, 113] width 49 height 10
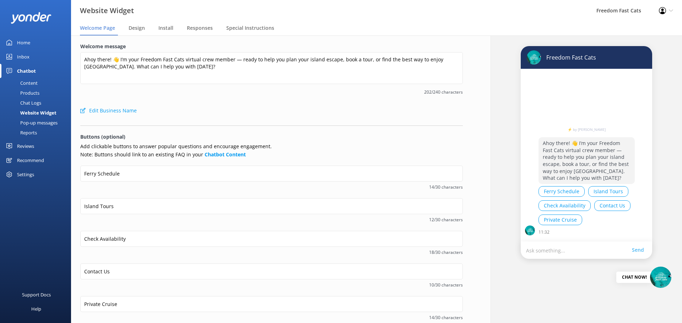
click at [38, 102] on div "Chat Logs" at bounding box center [22, 103] width 37 height 10
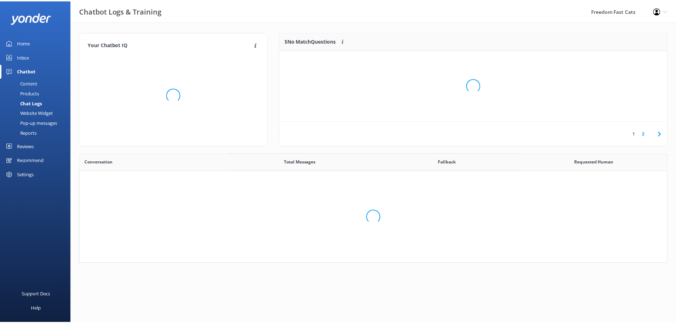
scroll to position [105, 588]
click at [37, 96] on div "Products" at bounding box center [21, 93] width 35 height 10
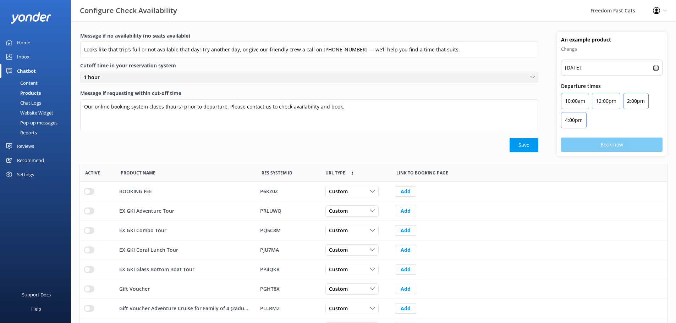
click at [333, 83] on div "1 hour 0 hours (No cut off) 1 hour 2 hours 3 hours 4 hours 5 hours 6 hours 7 ho…" at bounding box center [309, 77] width 458 height 11
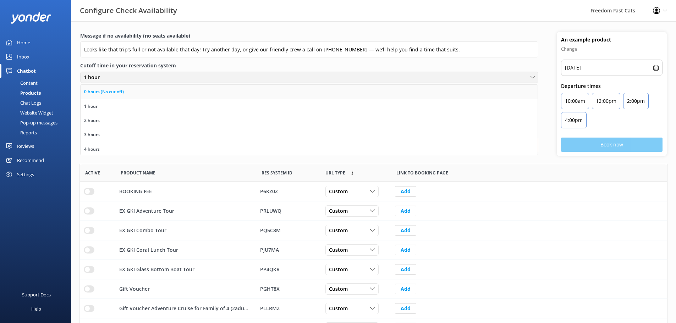
click at [322, 92] on link "0 hours (No cut off)" at bounding box center [309, 92] width 457 height 14
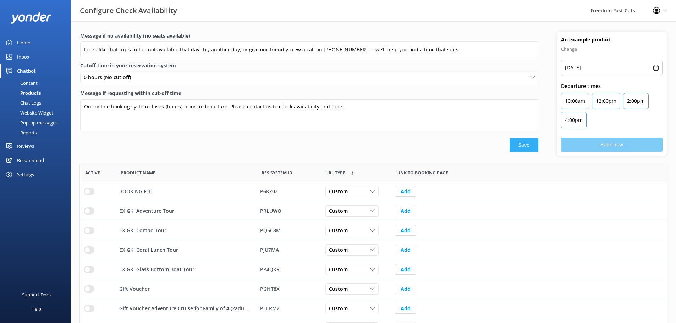
click at [531, 145] on button "Save" at bounding box center [524, 145] width 29 height 14
click at [21, 102] on div "Chat Logs" at bounding box center [22, 103] width 37 height 10
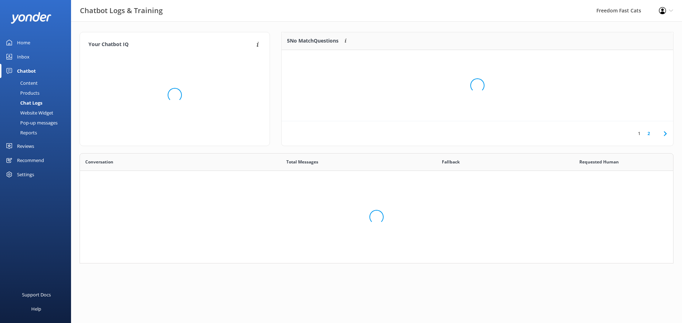
scroll to position [105, 588]
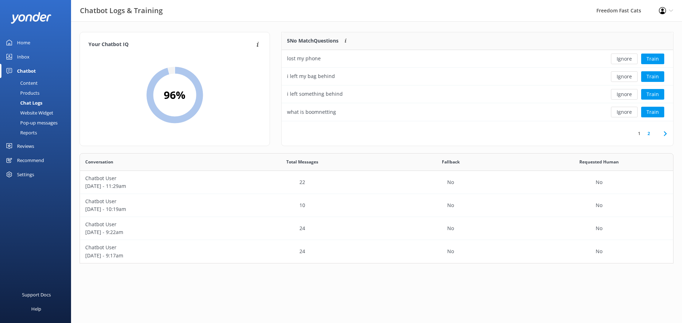
click at [24, 115] on div "Website Widget" at bounding box center [28, 113] width 49 height 10
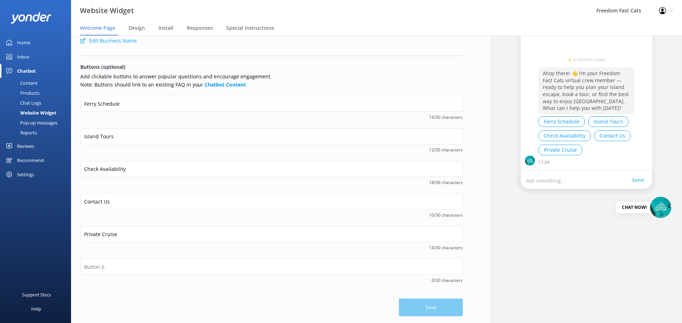
scroll to position [70, 0]
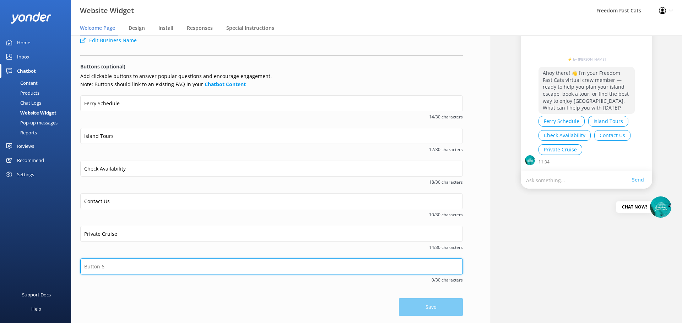
click at [121, 266] on input "text" at bounding box center [271, 267] width 382 height 16
type input "S"
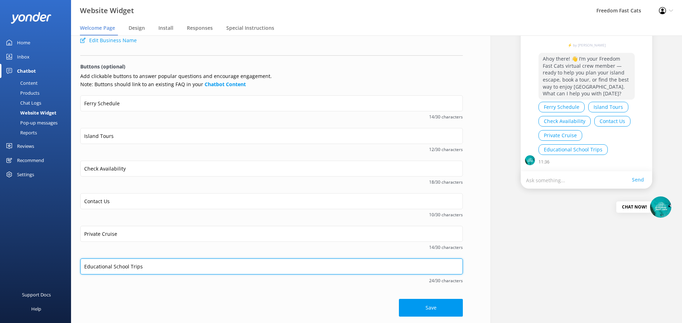
paste input "School & Educational Tour"
click at [104, 264] on input "School & Educational Tours" at bounding box center [271, 267] width 382 height 16
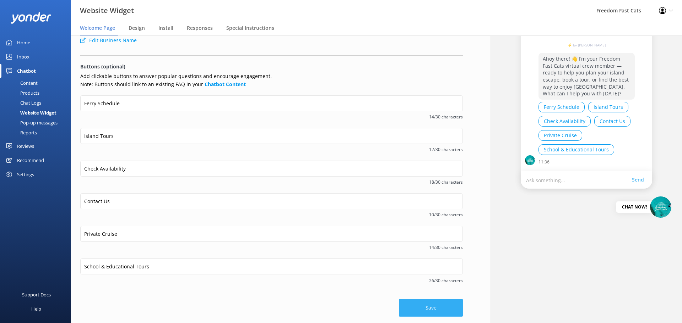
click at [418, 309] on button "Save" at bounding box center [431, 308] width 64 height 18
click at [575, 152] on button "School & Educational Tours" at bounding box center [576, 150] width 76 height 11
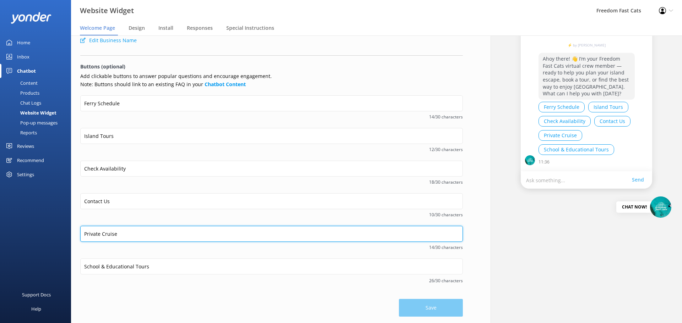
click at [121, 235] on input "Private Cruise" at bounding box center [271, 234] width 382 height 16
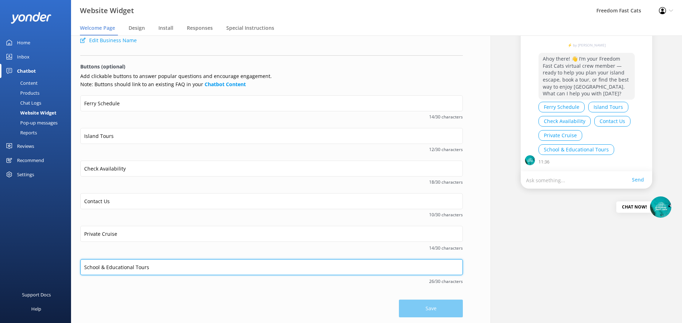
drag, startPoint x: 158, startPoint y: 268, endPoint x: 21, endPoint y: 244, distance: 139.2
click at [26, 254] on div "Website Widget Freedom Fast Cats Profile Settings Logout Welcome Page Design In…" at bounding box center [341, 180] width 682 height 288
type input "Group Bookings"
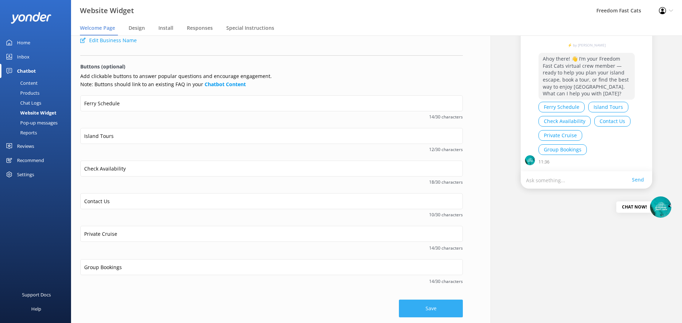
click at [422, 309] on button "Save" at bounding box center [431, 309] width 64 height 18
click at [142, 29] on span "Design" at bounding box center [137, 27] width 16 height 7
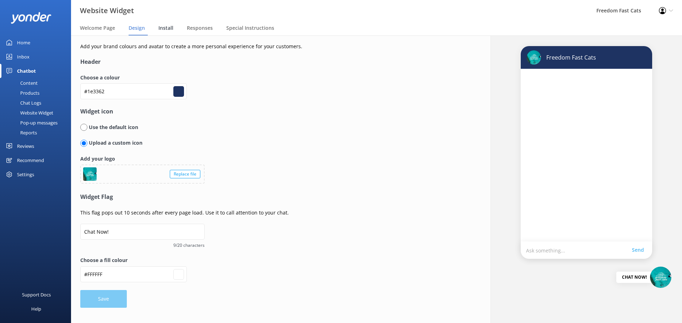
click at [167, 30] on span "Install" at bounding box center [165, 27] width 15 height 7
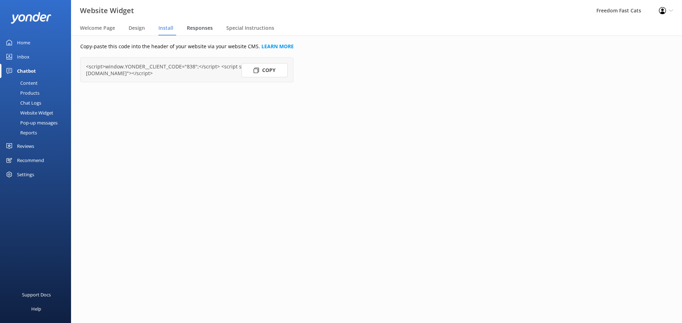
click at [206, 29] on span "Responses" at bounding box center [200, 27] width 26 height 7
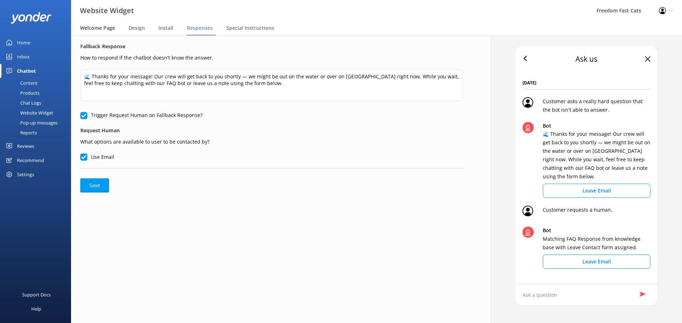
click at [84, 29] on span "Welcome Page" at bounding box center [97, 27] width 35 height 7
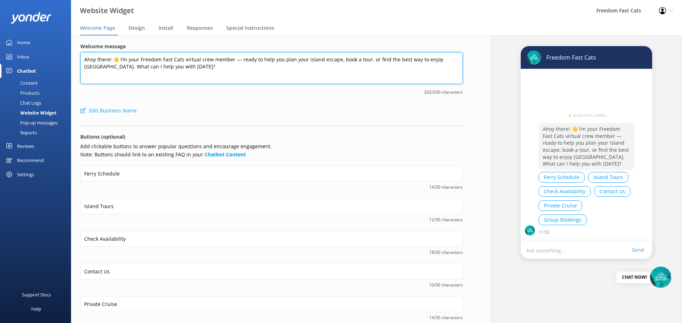
drag, startPoint x: 85, startPoint y: 61, endPoint x: 225, endPoint y: 72, distance: 141.0
click at [225, 72] on textarea "Ahoy there! 👋 I’m your Freedom Fast Cats virtual crew member — ready to help yo…" at bounding box center [271, 68] width 382 height 32
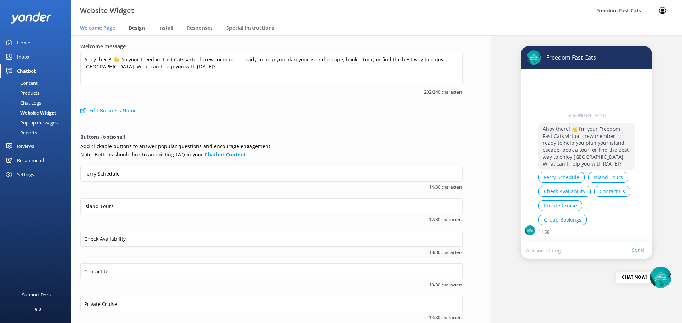
click at [136, 31] on span "Design" at bounding box center [137, 27] width 16 height 7
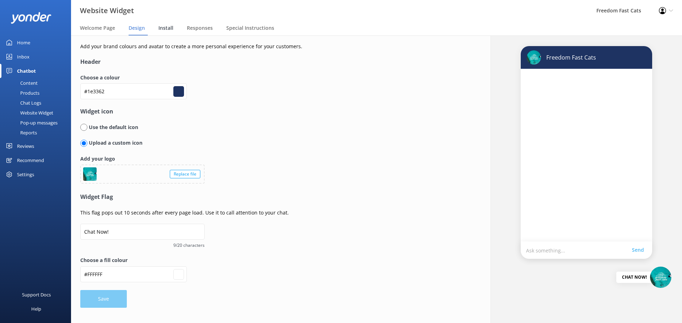
click at [168, 28] on span "Install" at bounding box center [165, 27] width 15 height 7
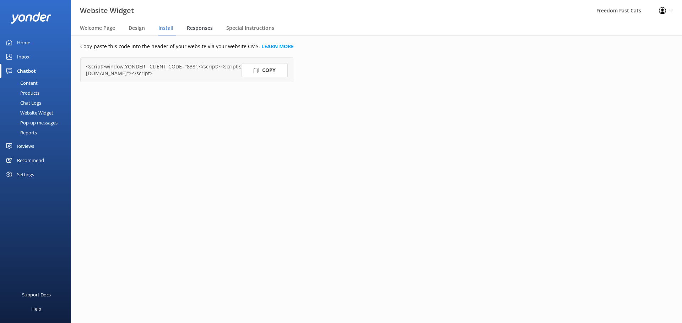
click at [193, 29] on span "Responses" at bounding box center [200, 27] width 26 height 7
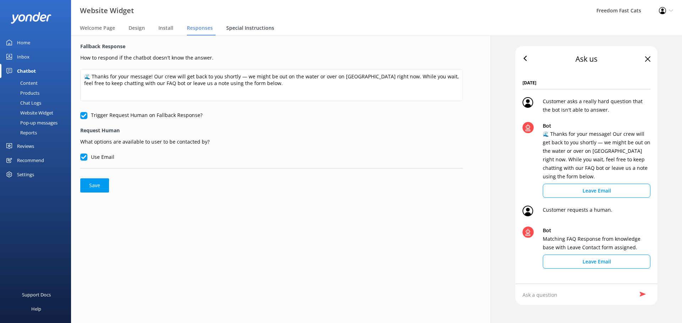
click at [253, 27] on span "Special Instructions" at bounding box center [250, 27] width 48 height 7
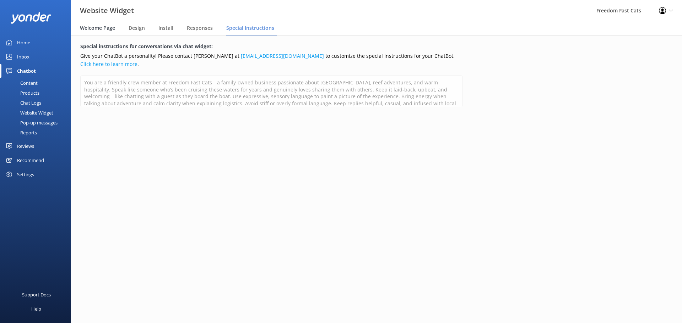
click at [100, 29] on span "Welcome Page" at bounding box center [97, 27] width 35 height 7
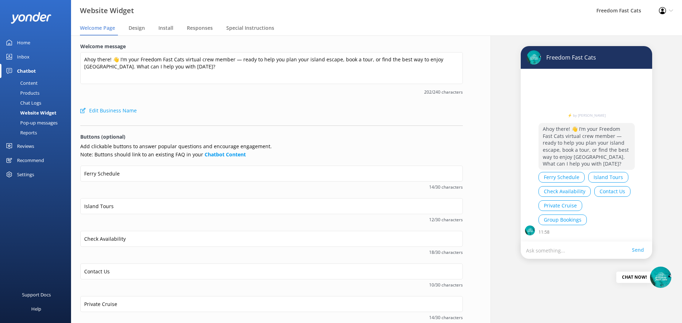
click at [39, 121] on div "Pop-up messages" at bounding box center [30, 123] width 53 height 10
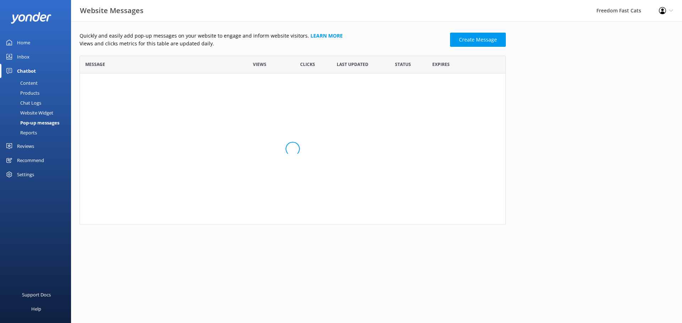
scroll to position [164, 421]
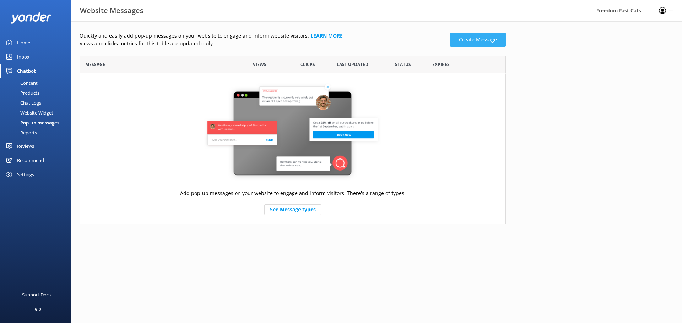
click at [477, 36] on link "Create Message" at bounding box center [478, 40] width 56 height 14
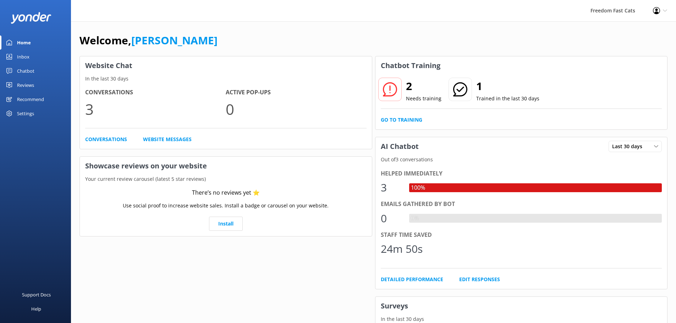
click at [29, 73] on div "Chatbot" at bounding box center [25, 71] width 17 height 14
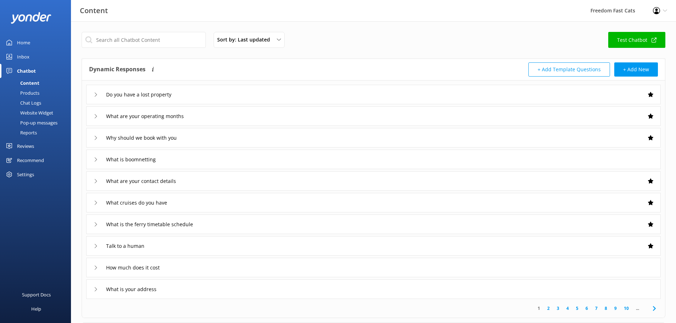
click at [29, 83] on div "Content" at bounding box center [21, 83] width 35 height 10
click at [38, 93] on div "Products" at bounding box center [21, 93] width 35 height 10
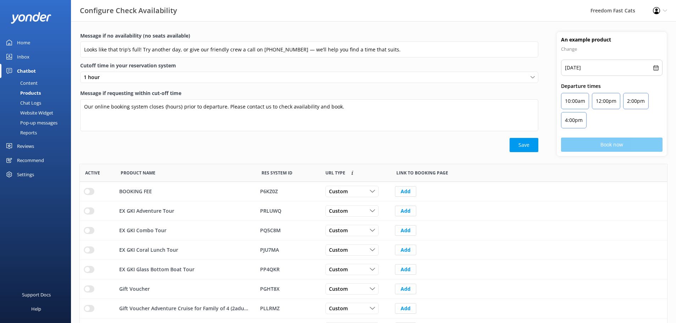
scroll to position [79, 0]
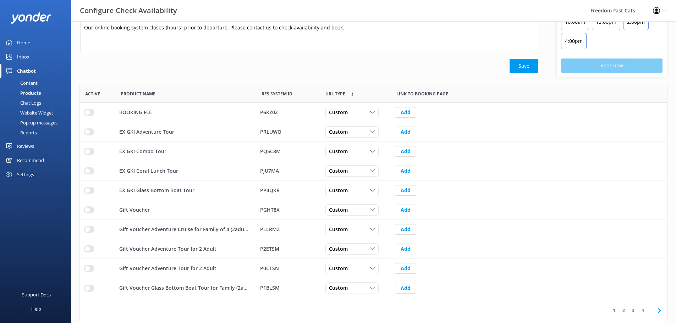
click at [624, 314] on link "2" at bounding box center [624, 310] width 10 height 7
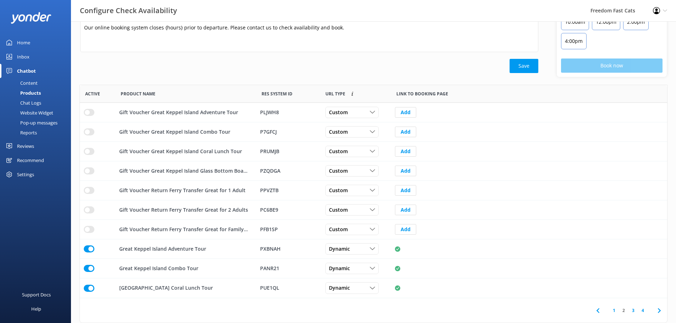
click at [633, 311] on link "3" at bounding box center [634, 310] width 10 height 7
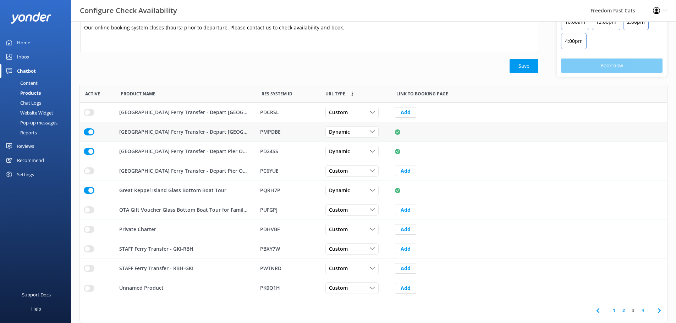
click at [92, 132] on input "row" at bounding box center [89, 132] width 11 height 7
click at [371, 131] on icon "row" at bounding box center [372, 132] width 5 height 5
click at [358, 147] on link "Custom" at bounding box center [357, 147] width 63 height 14
click at [87, 113] on input "row" at bounding box center [89, 112] width 11 height 7
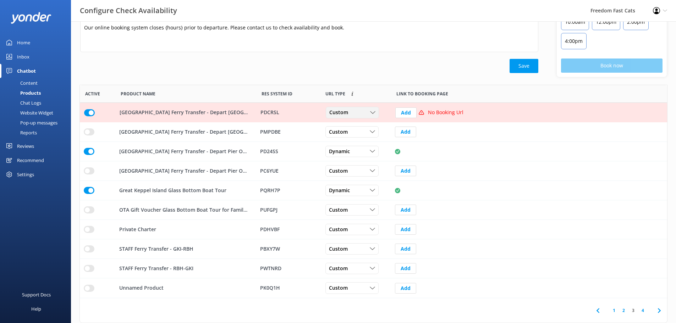
click at [367, 114] on div "Custom" at bounding box center [353, 113] width 50 height 8
click at [336, 138] on link "Dynamic" at bounding box center [357, 142] width 63 height 14
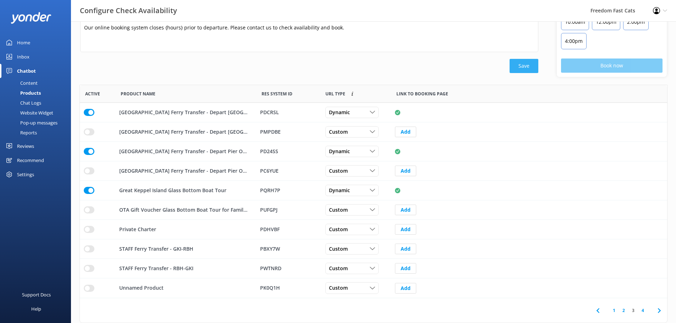
click at [530, 69] on button "Save" at bounding box center [524, 66] width 29 height 14
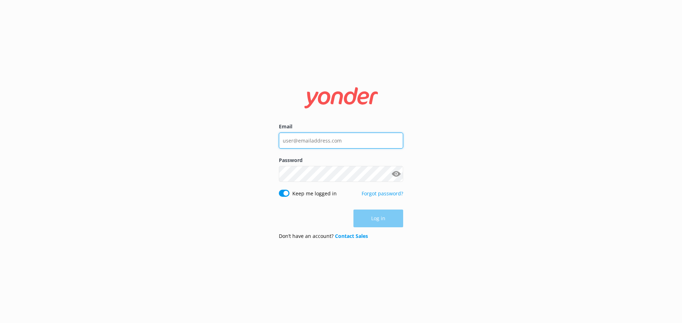
type input "[PERSON_NAME][EMAIL_ADDRESS][DOMAIN_NAME]"
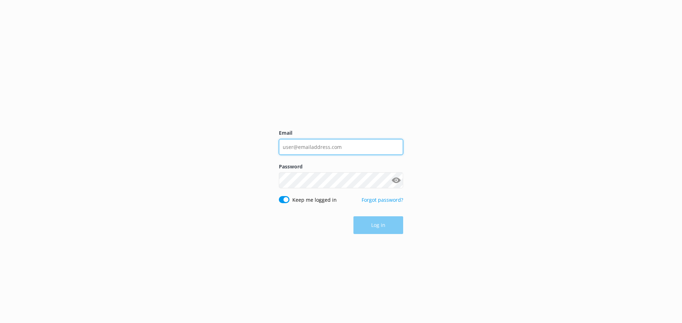
type input "[PERSON_NAME][EMAIL_ADDRESS][DOMAIN_NAME]"
